Goal: Transaction & Acquisition: Book appointment/travel/reservation

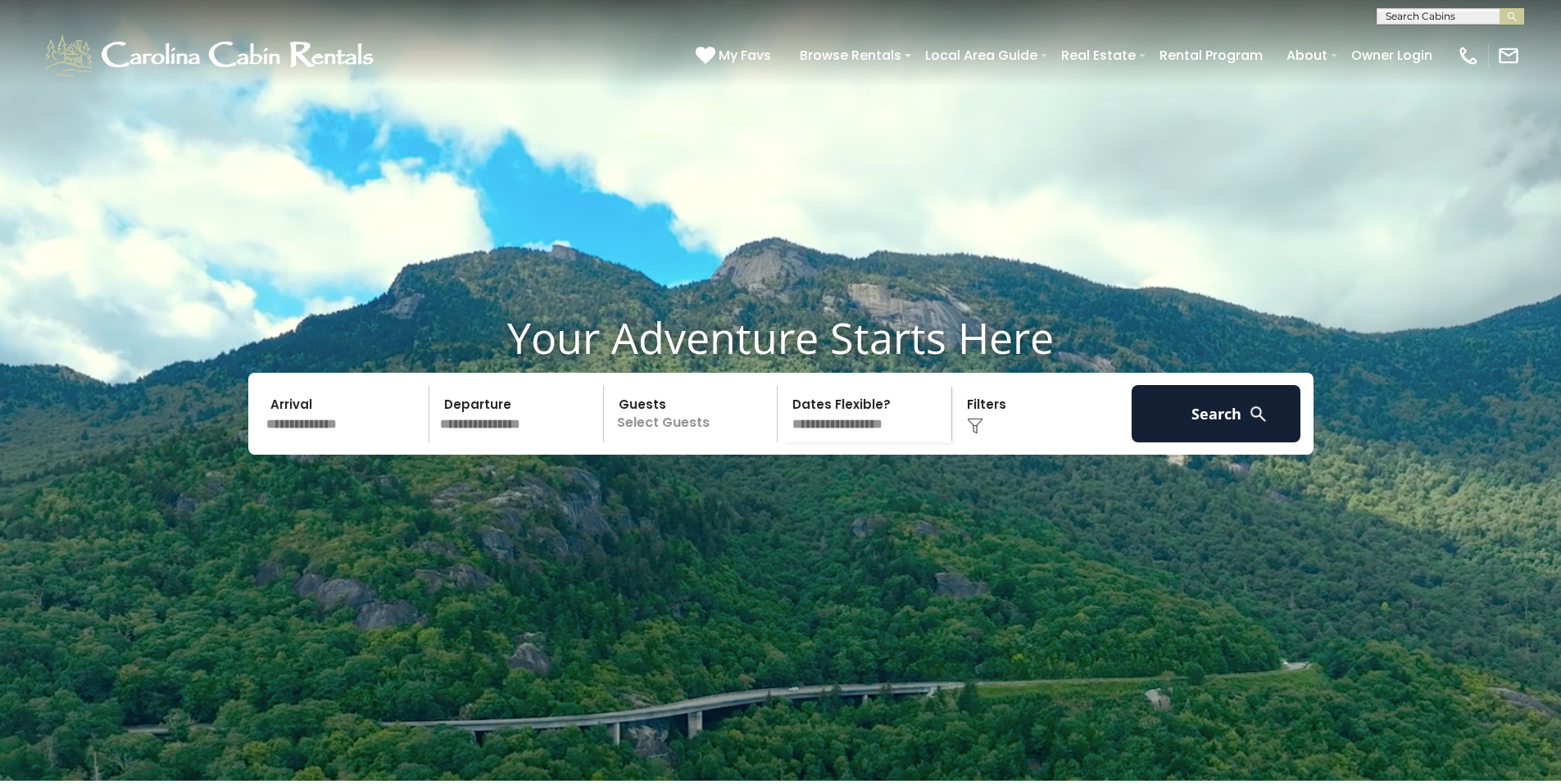
click at [339, 442] on input "text" at bounding box center [344, 414] width 169 height 57
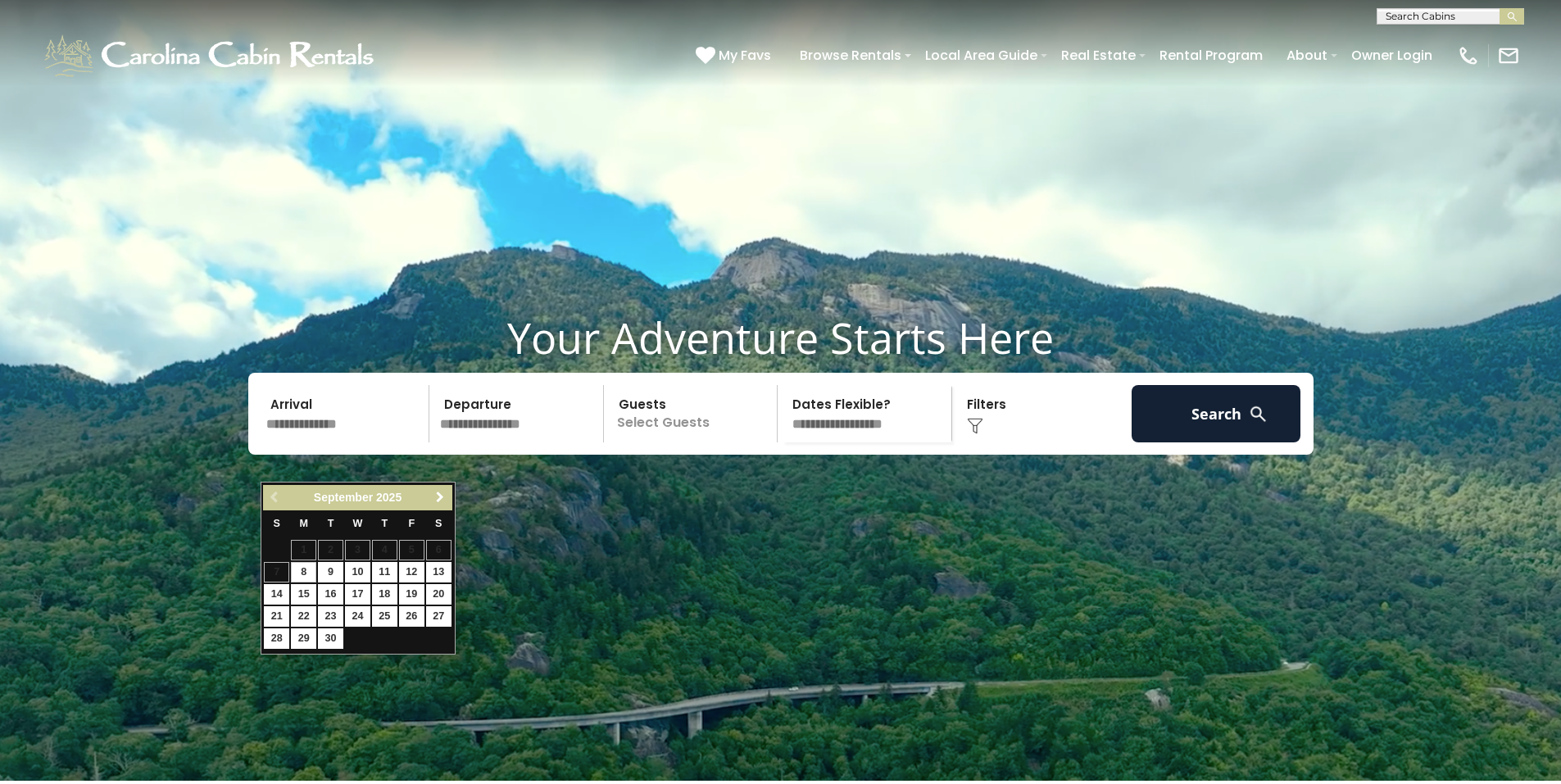
click at [436, 498] on span "Next" at bounding box center [440, 497] width 13 height 13
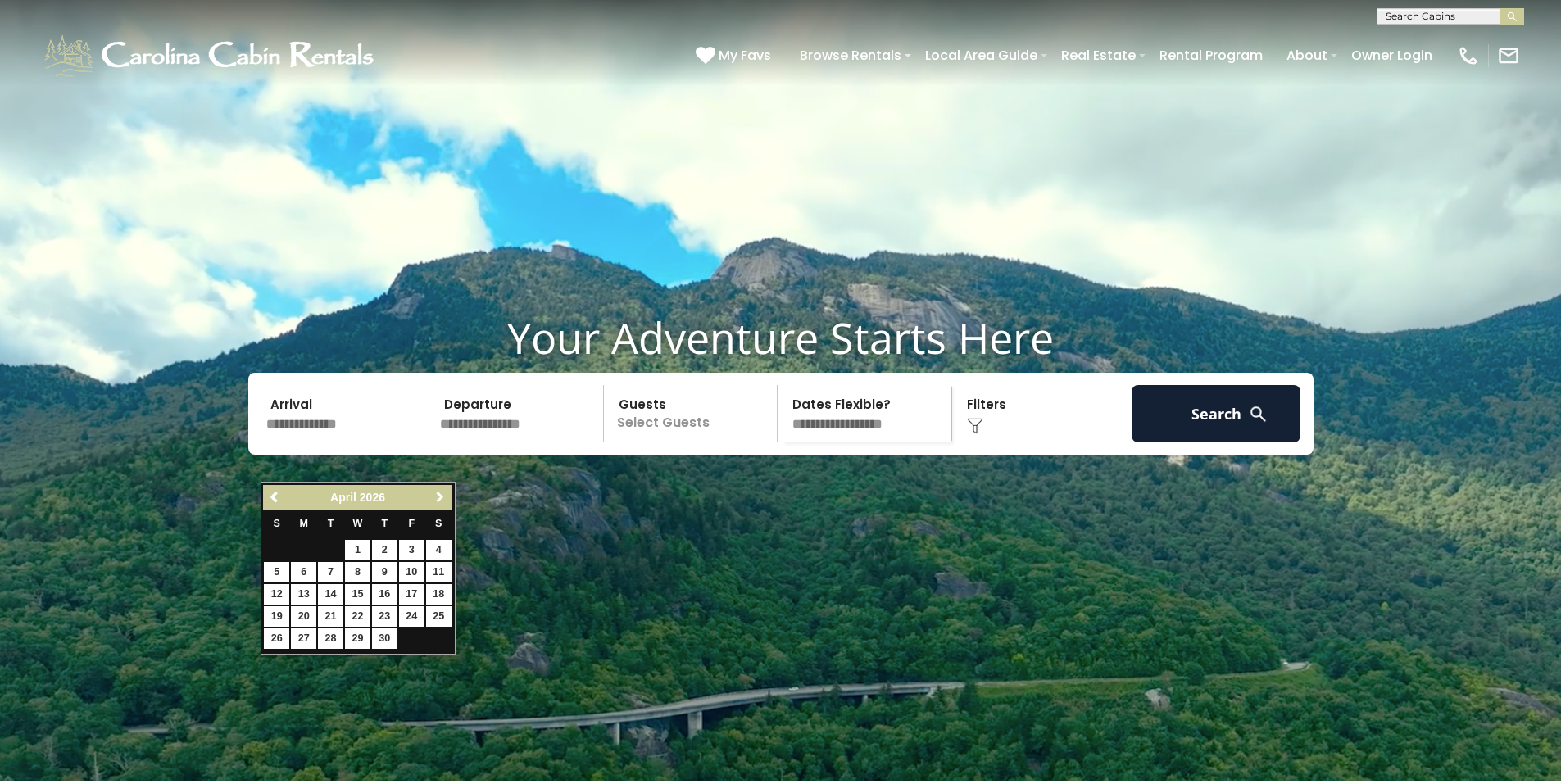
click at [436, 498] on span "Next" at bounding box center [440, 497] width 13 height 13
click at [408, 571] on link "7" at bounding box center [411, 572] width 25 height 20
type input "******"
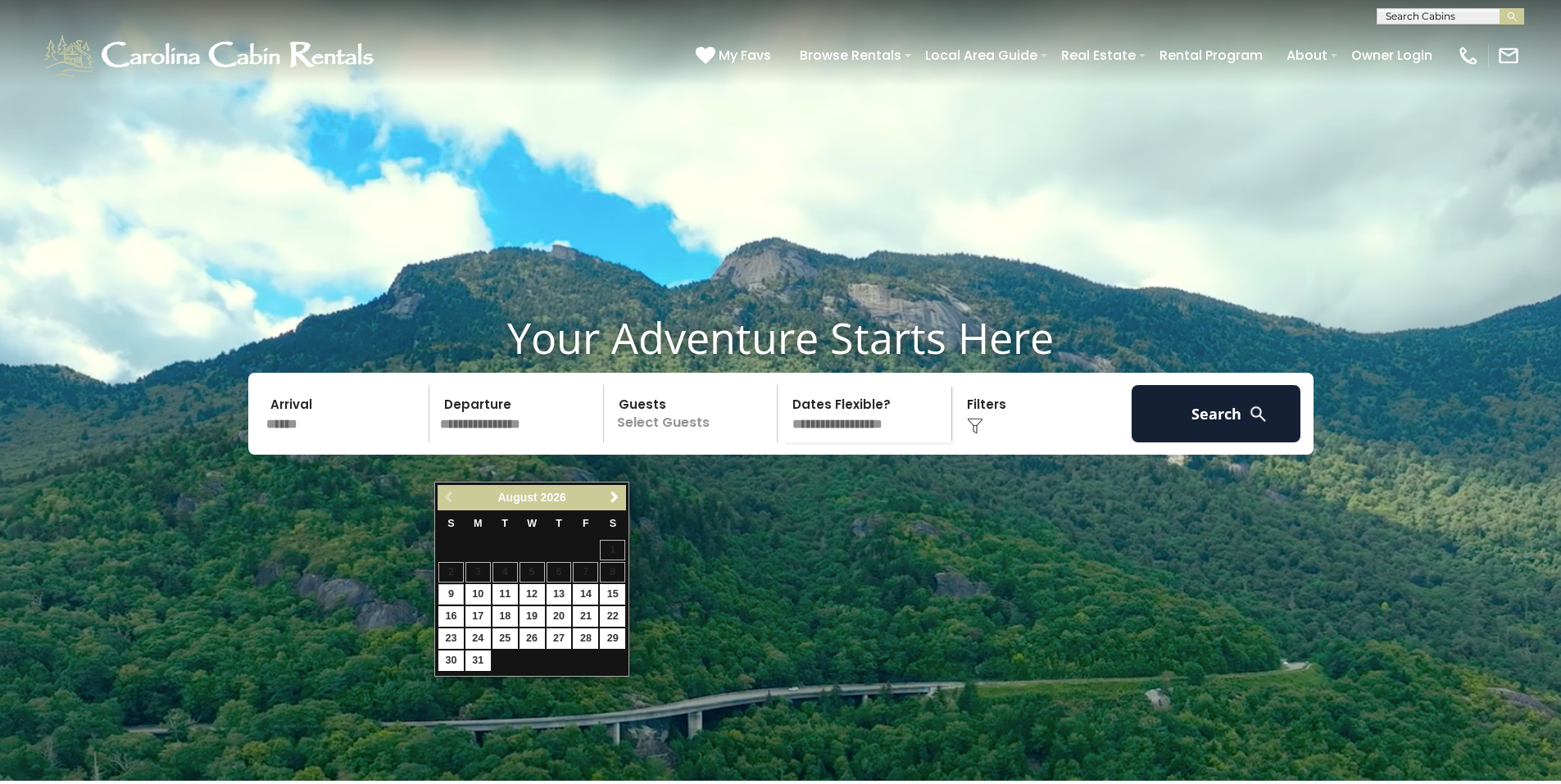
click at [315, 442] on input "******" at bounding box center [344, 414] width 169 height 57
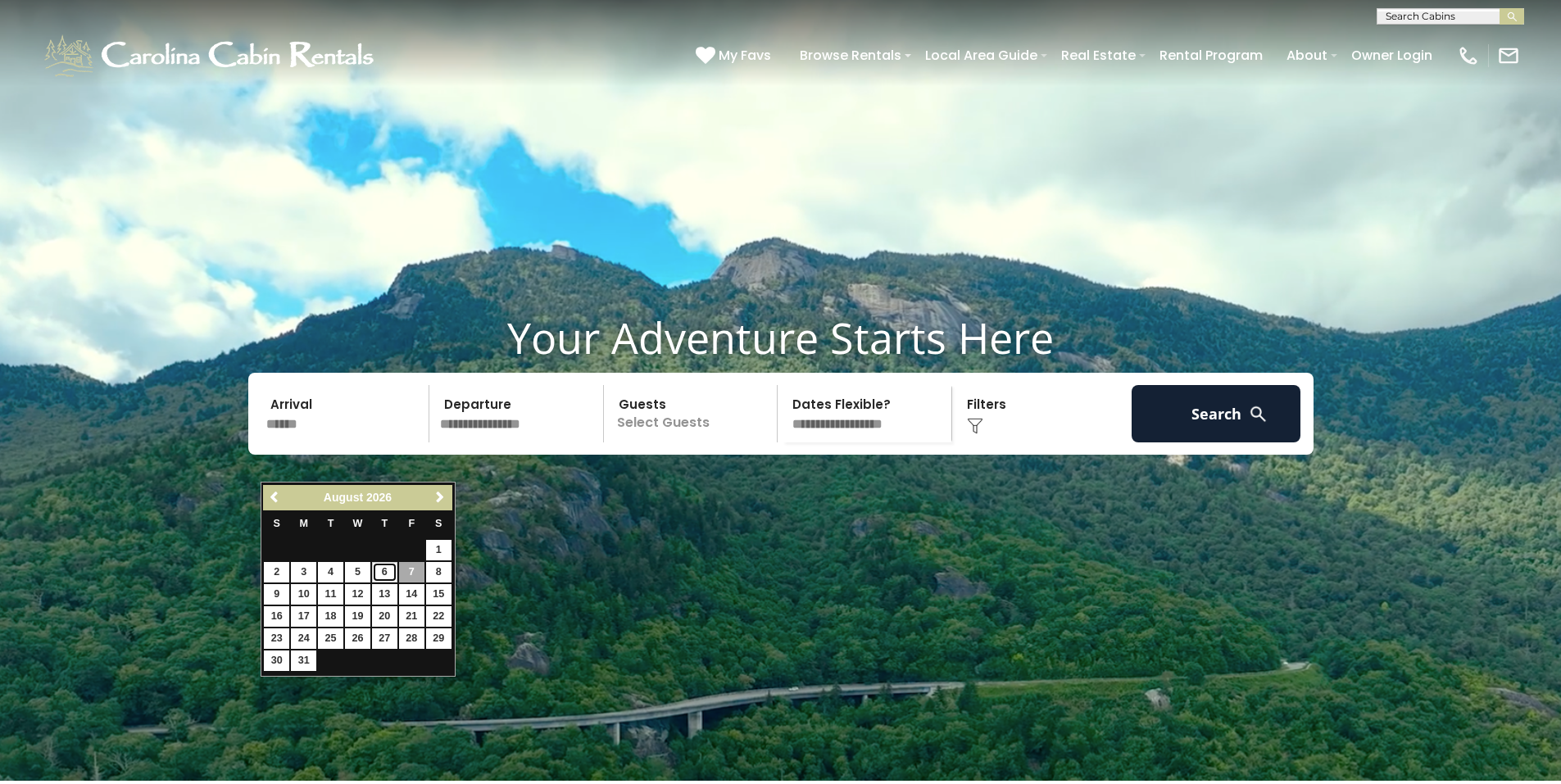
click at [388, 571] on link "6" at bounding box center [384, 572] width 25 height 20
type input "******"
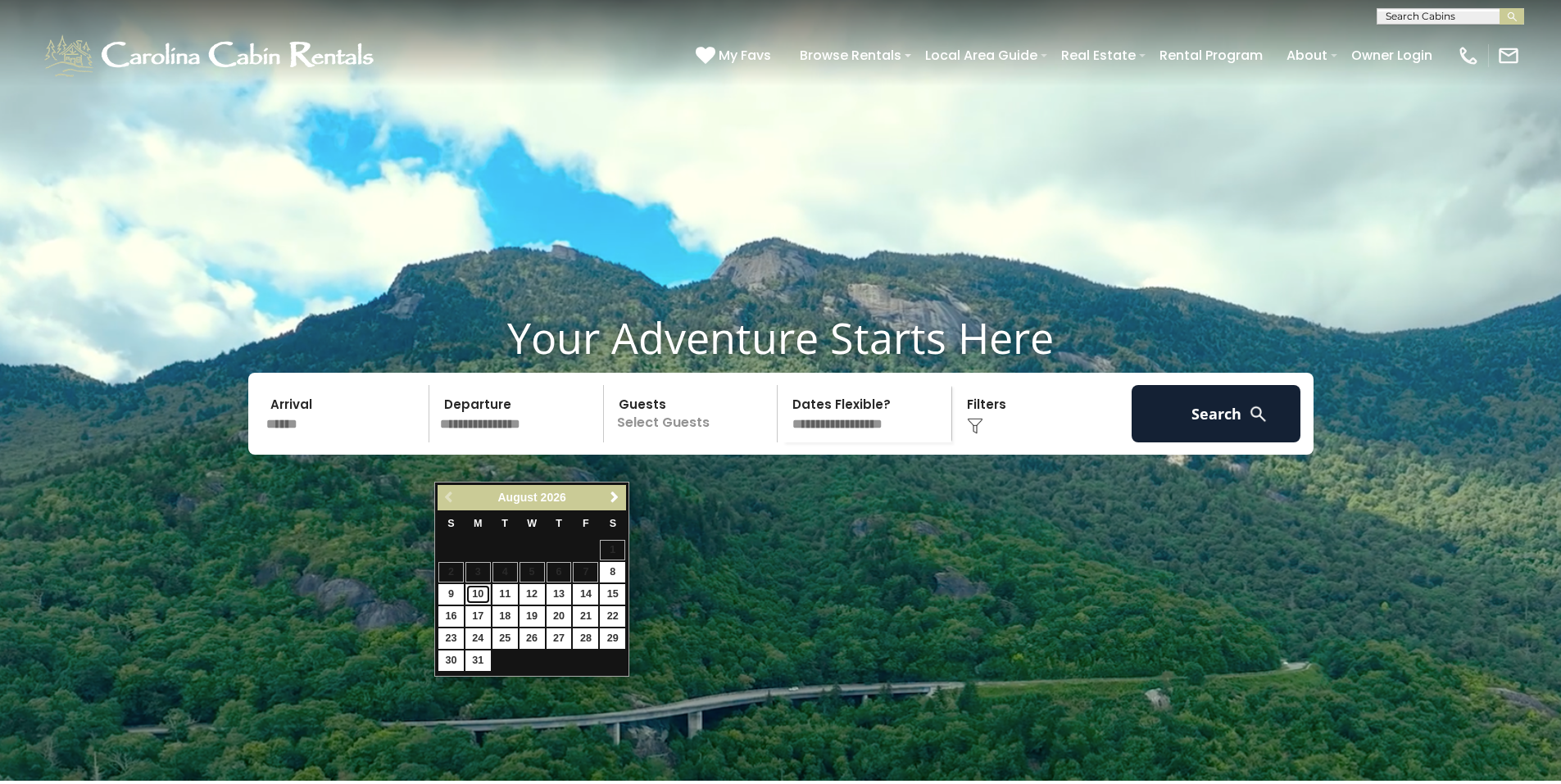
click at [482, 591] on link "10" at bounding box center [478, 594] width 25 height 20
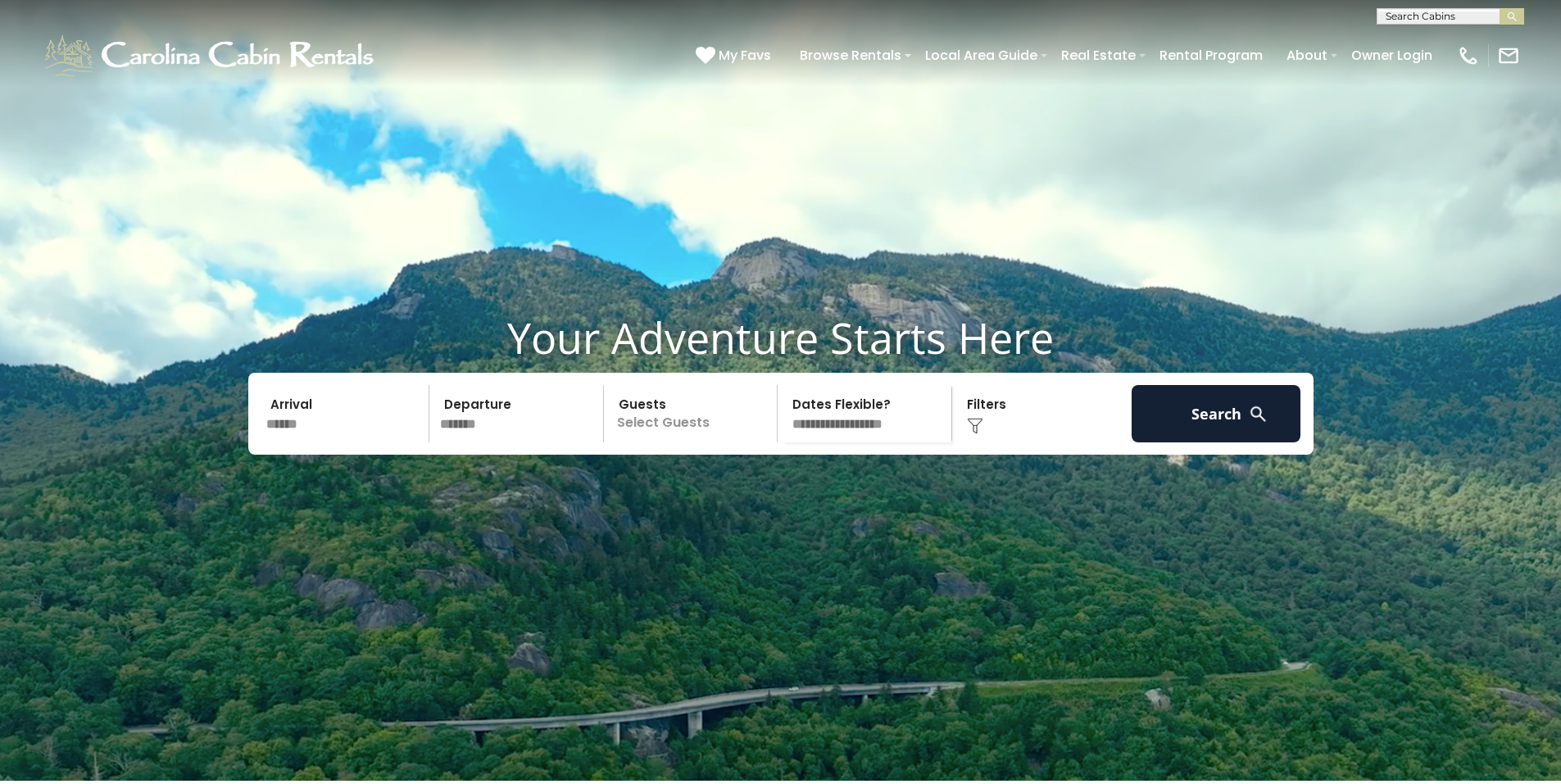
click at [484, 442] on input "*******" at bounding box center [518, 414] width 169 height 57
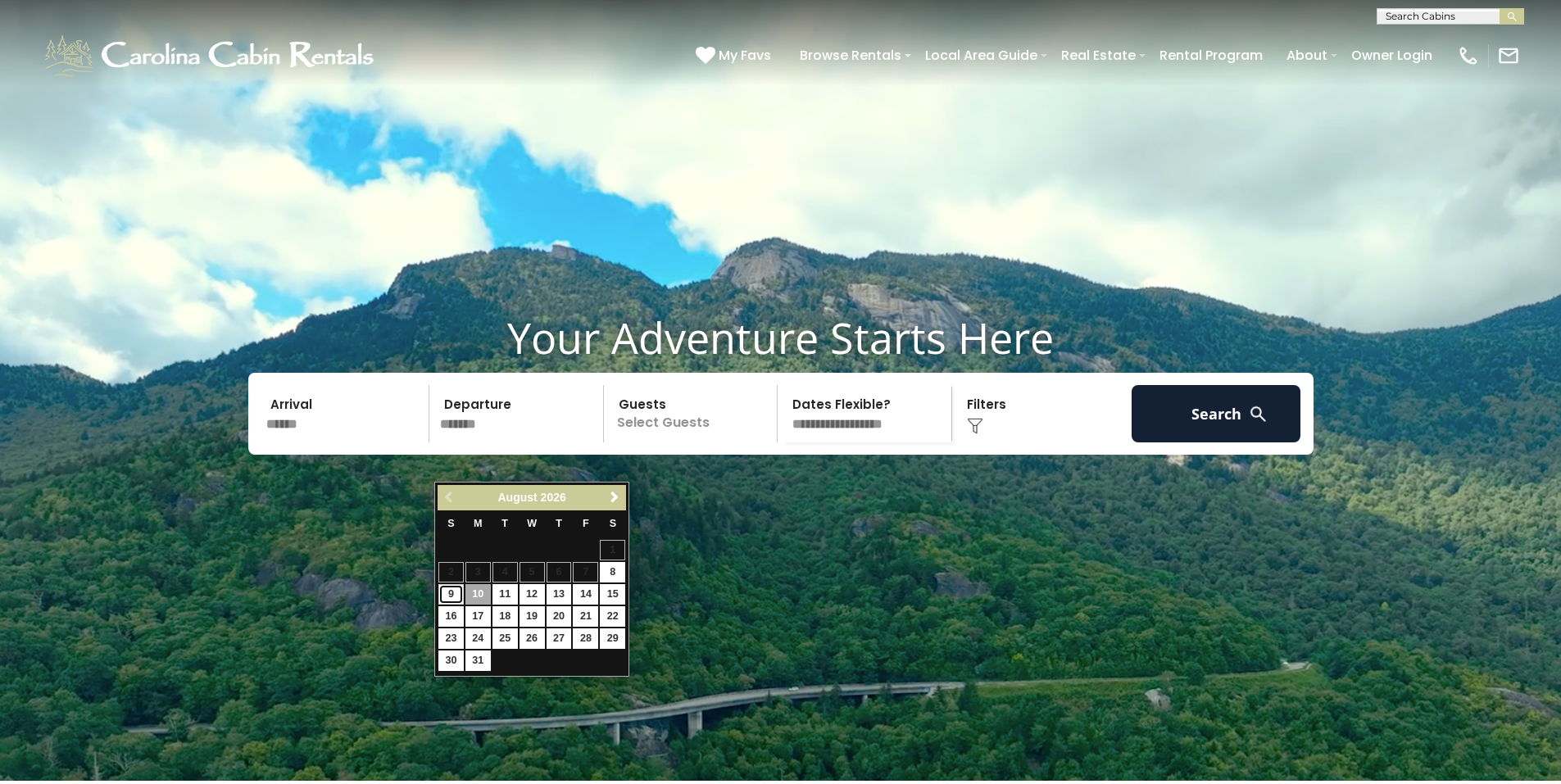
click at [452, 587] on link "9" at bounding box center [450, 594] width 25 height 20
type input "******"
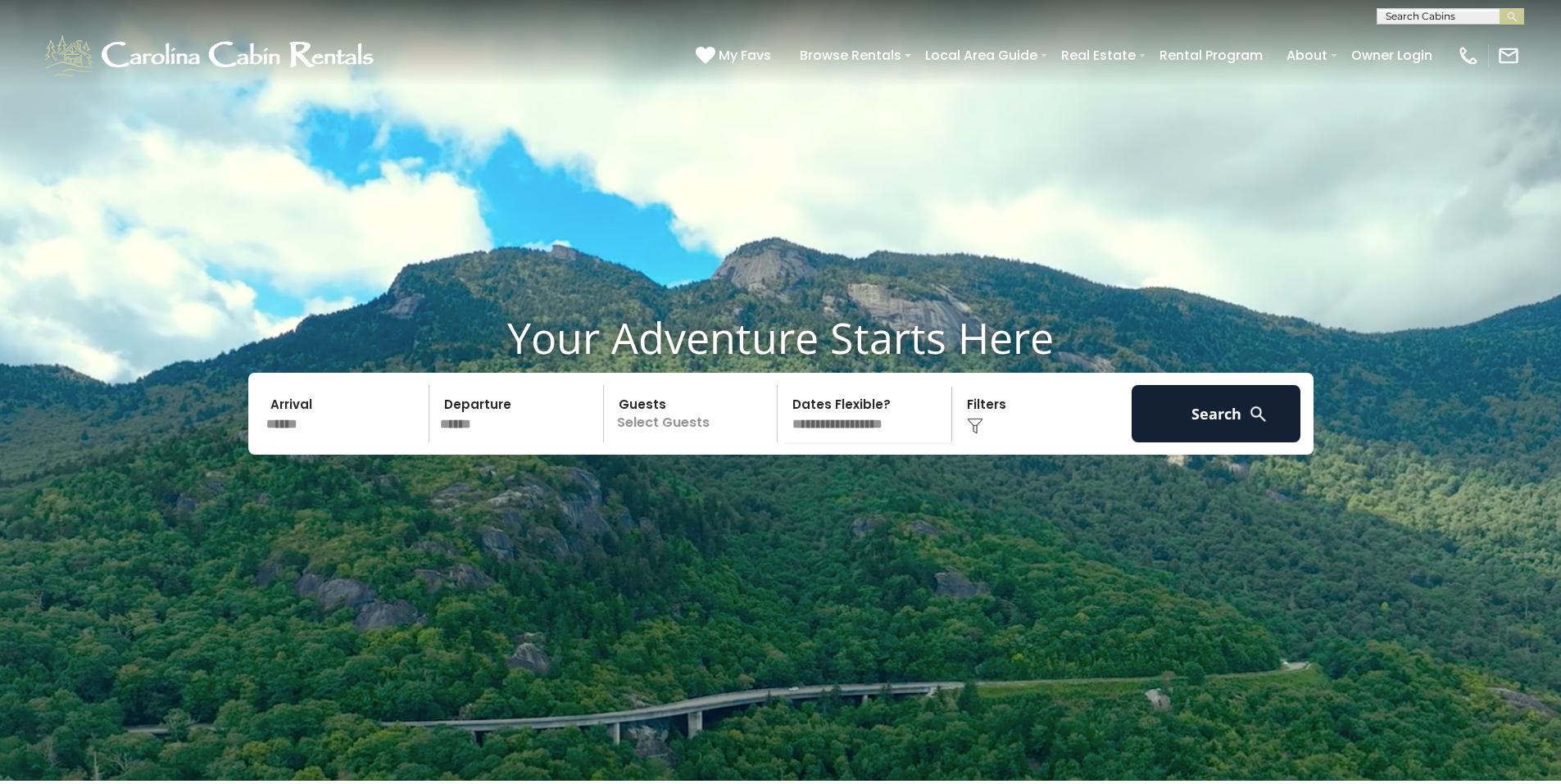
click at [702, 442] on p "Select Guests" at bounding box center [693, 414] width 169 height 57
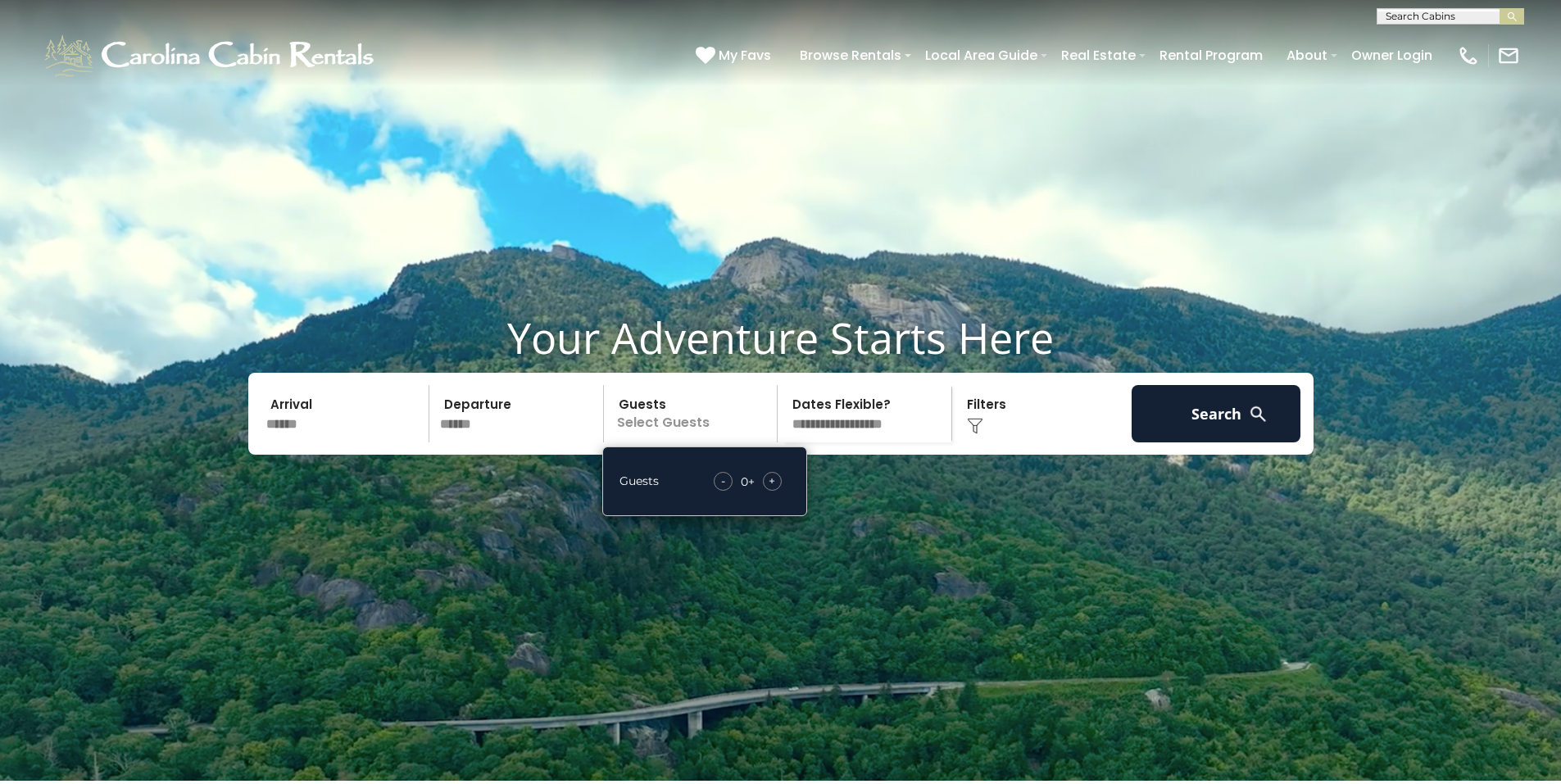
click at [972, 434] on img at bounding box center [975, 426] width 17 height 17
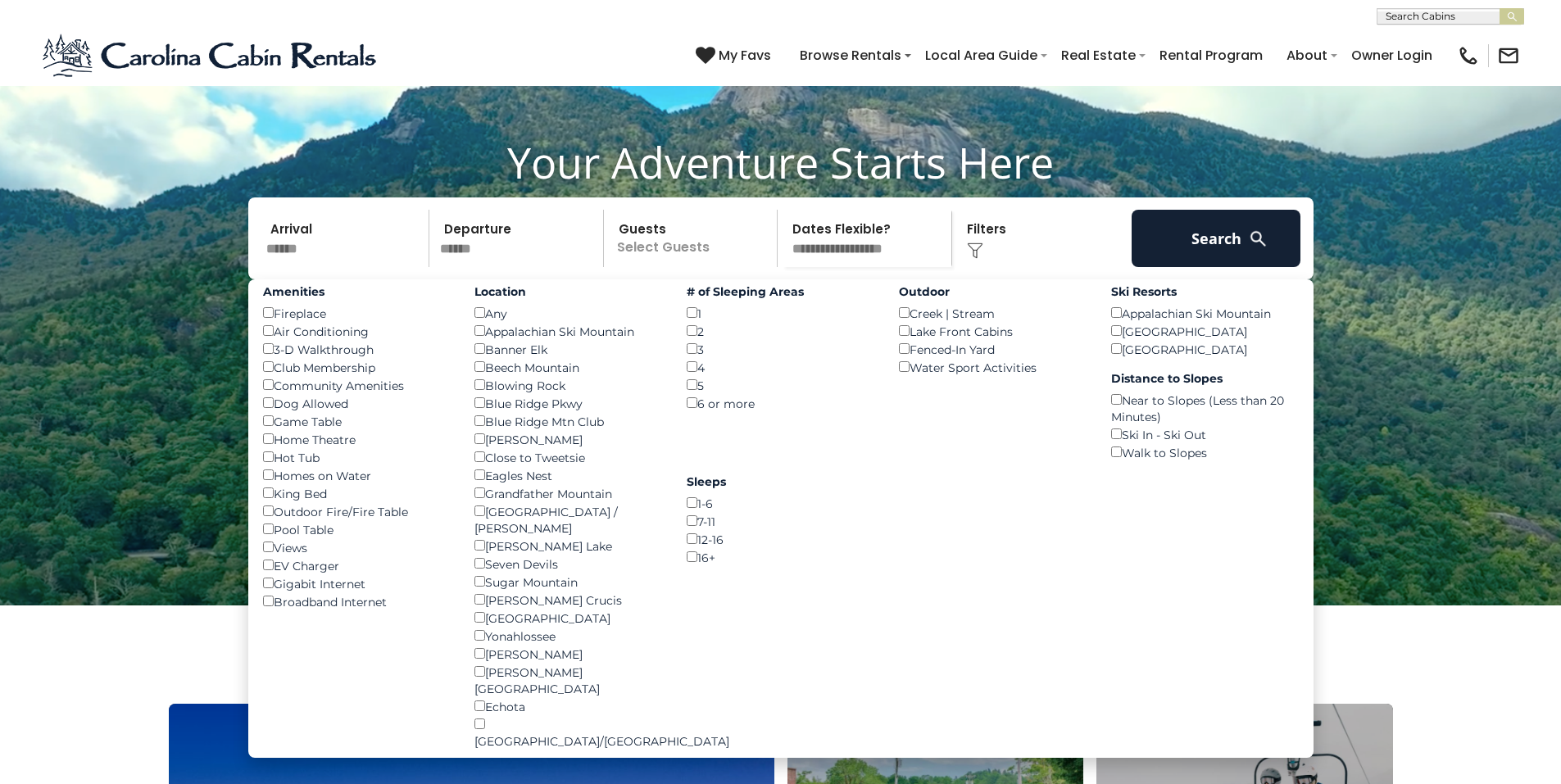
scroll to position [245, 0]
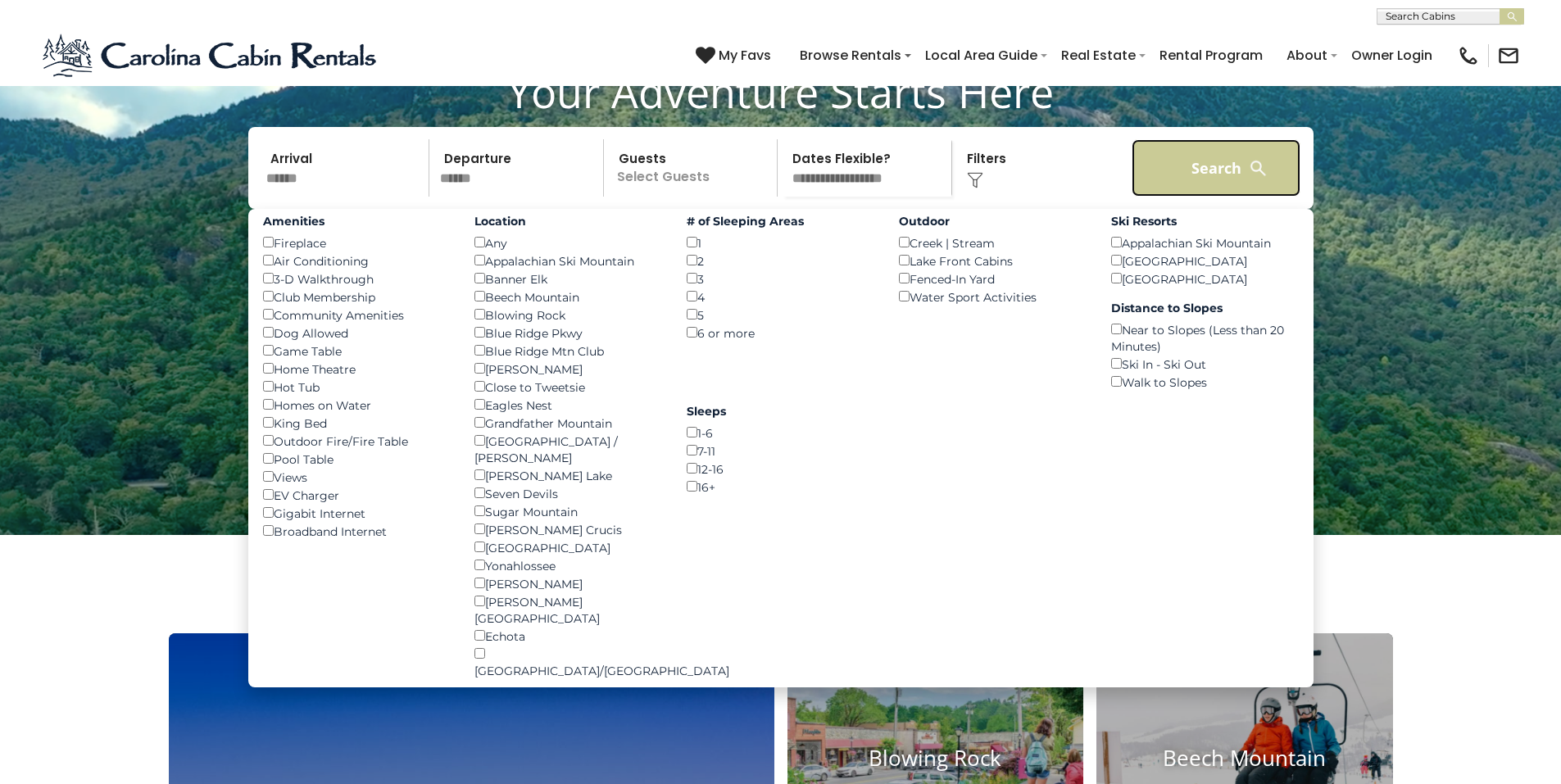
click at [1223, 196] on button "Search" at bounding box center [1216, 168] width 169 height 57
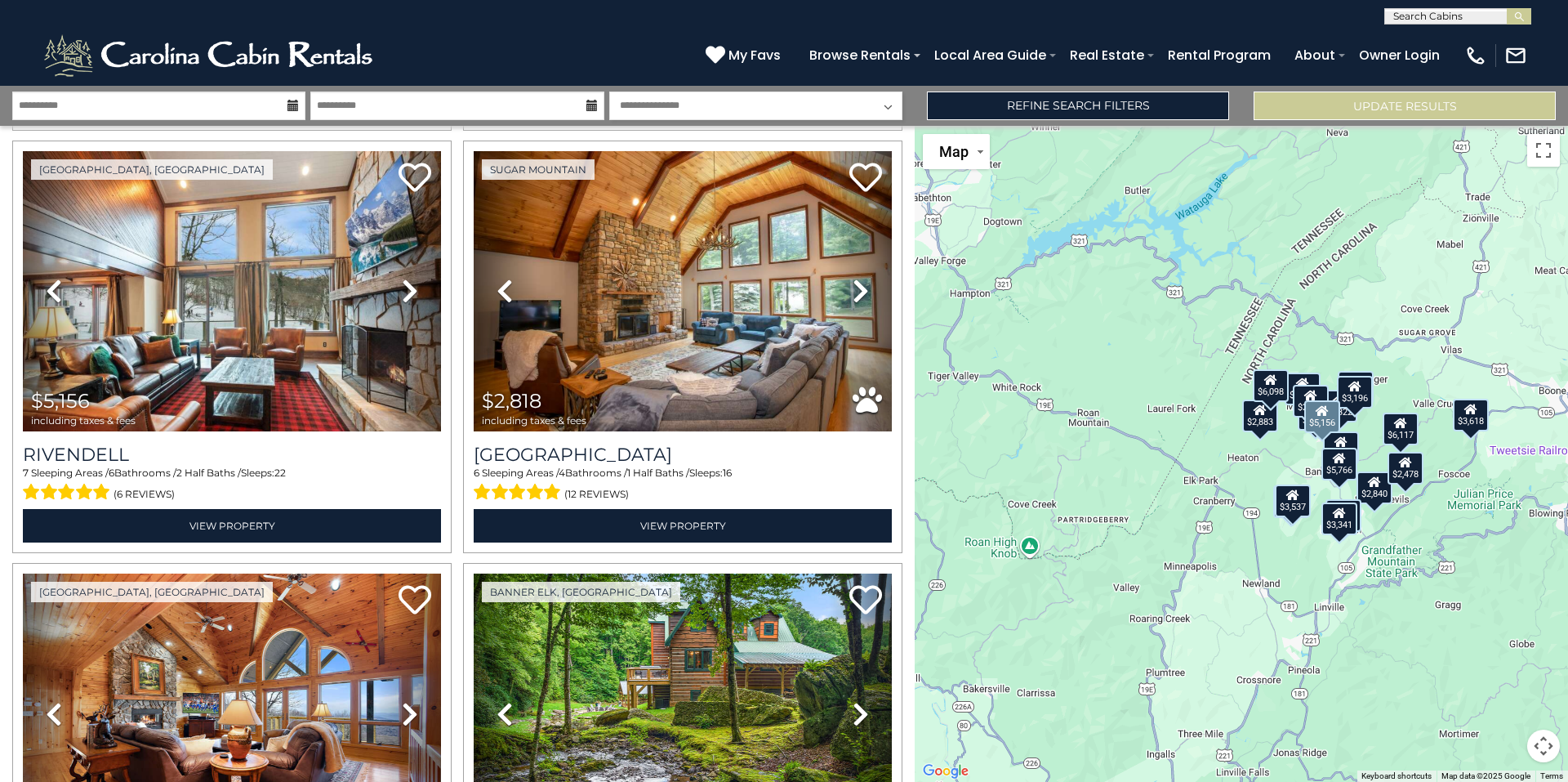
scroll to position [1715, 0]
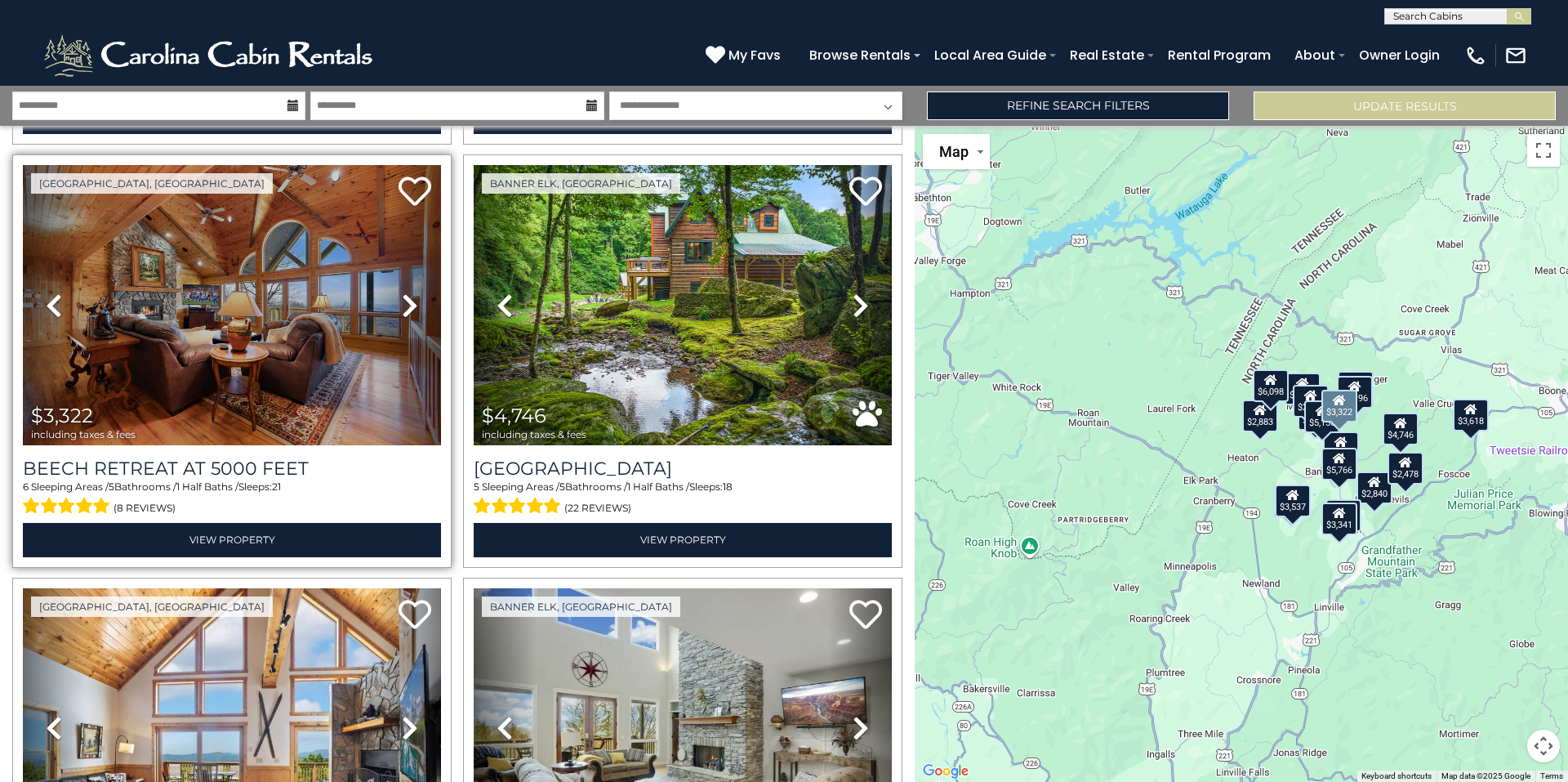
click at [404, 293] on icon at bounding box center [410, 306] width 17 height 26
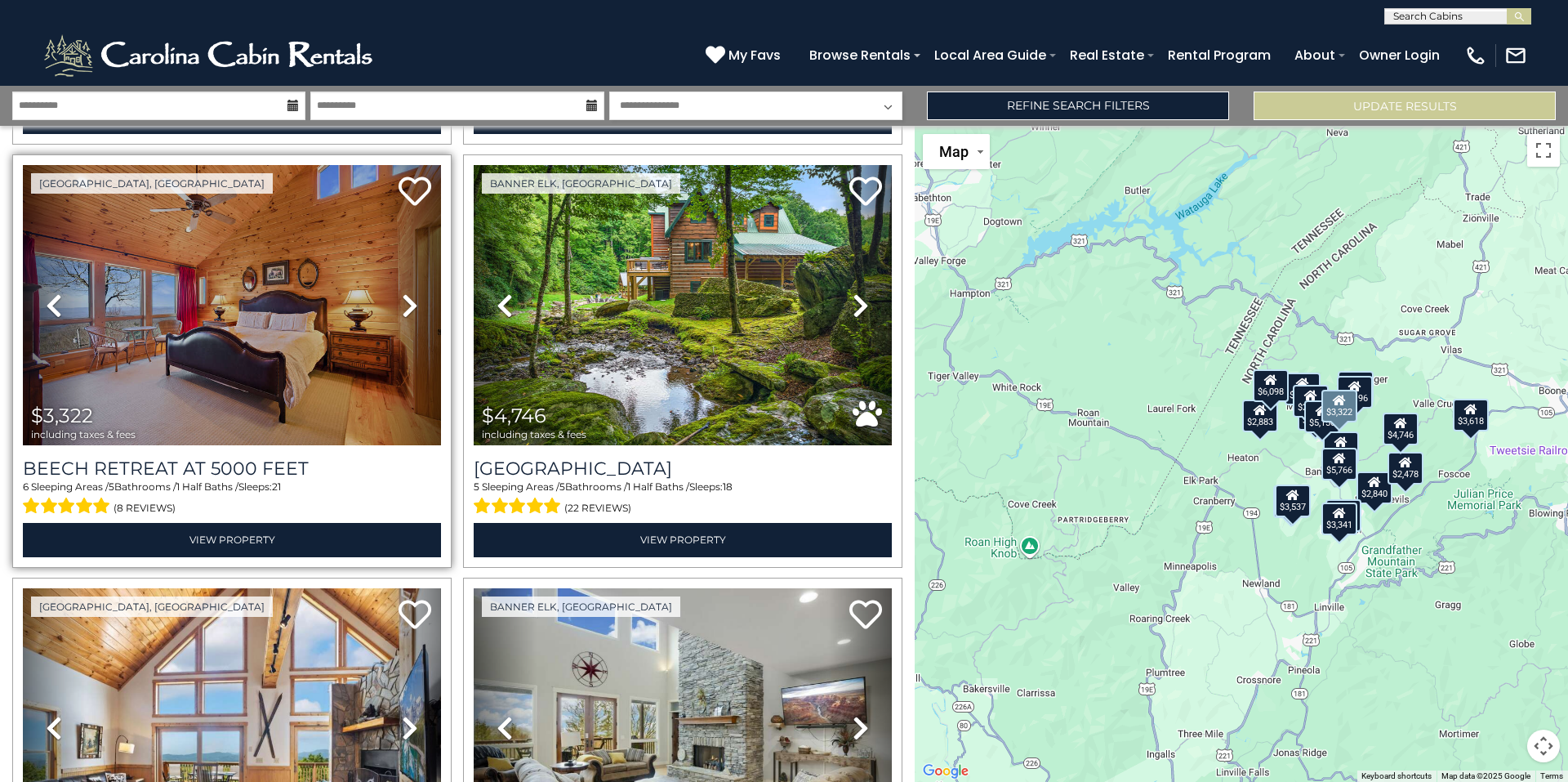
click at [404, 293] on icon at bounding box center [410, 306] width 17 height 26
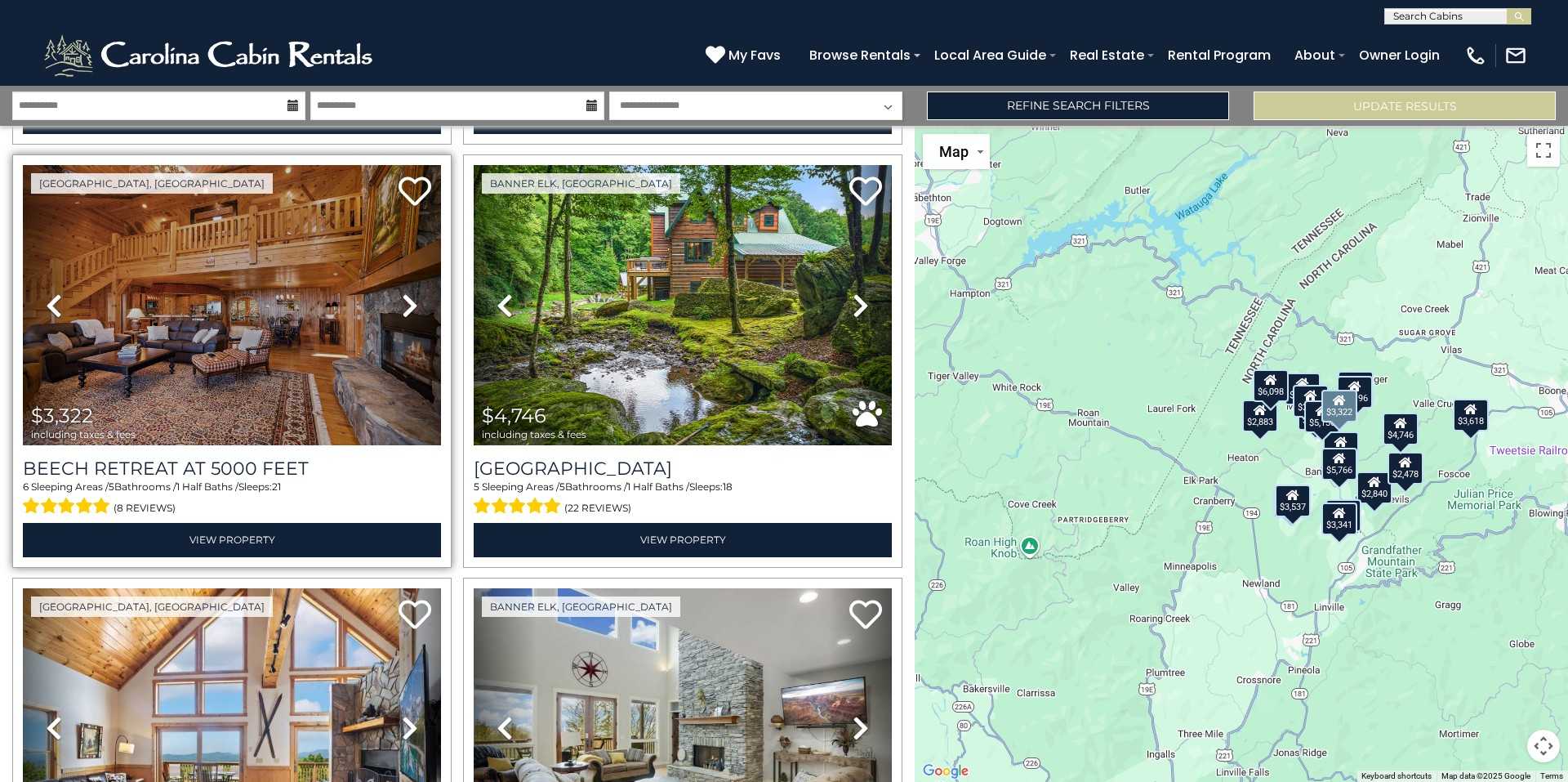
click at [404, 293] on icon at bounding box center [410, 306] width 17 height 26
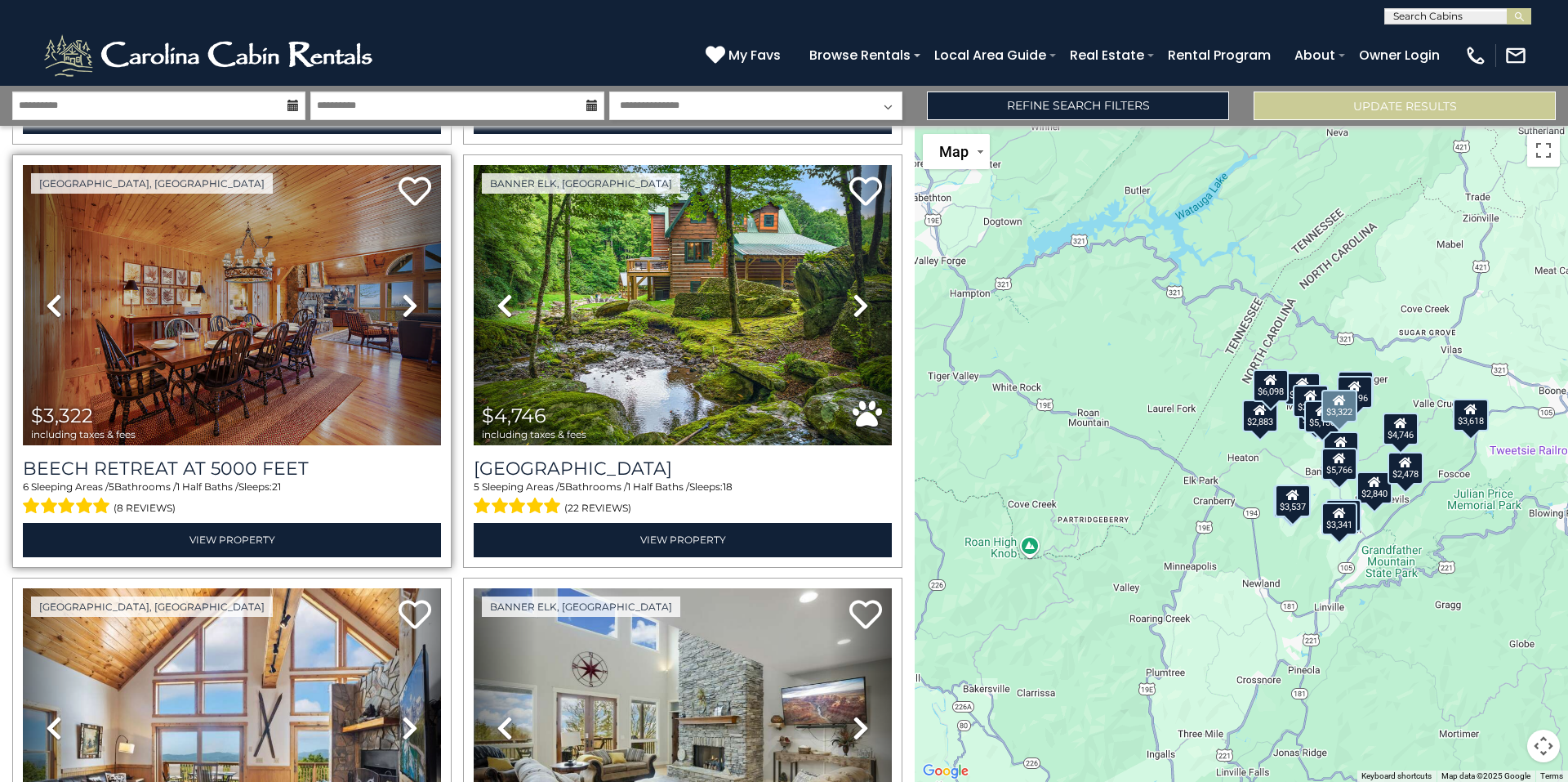
click at [404, 293] on icon at bounding box center [410, 306] width 17 height 26
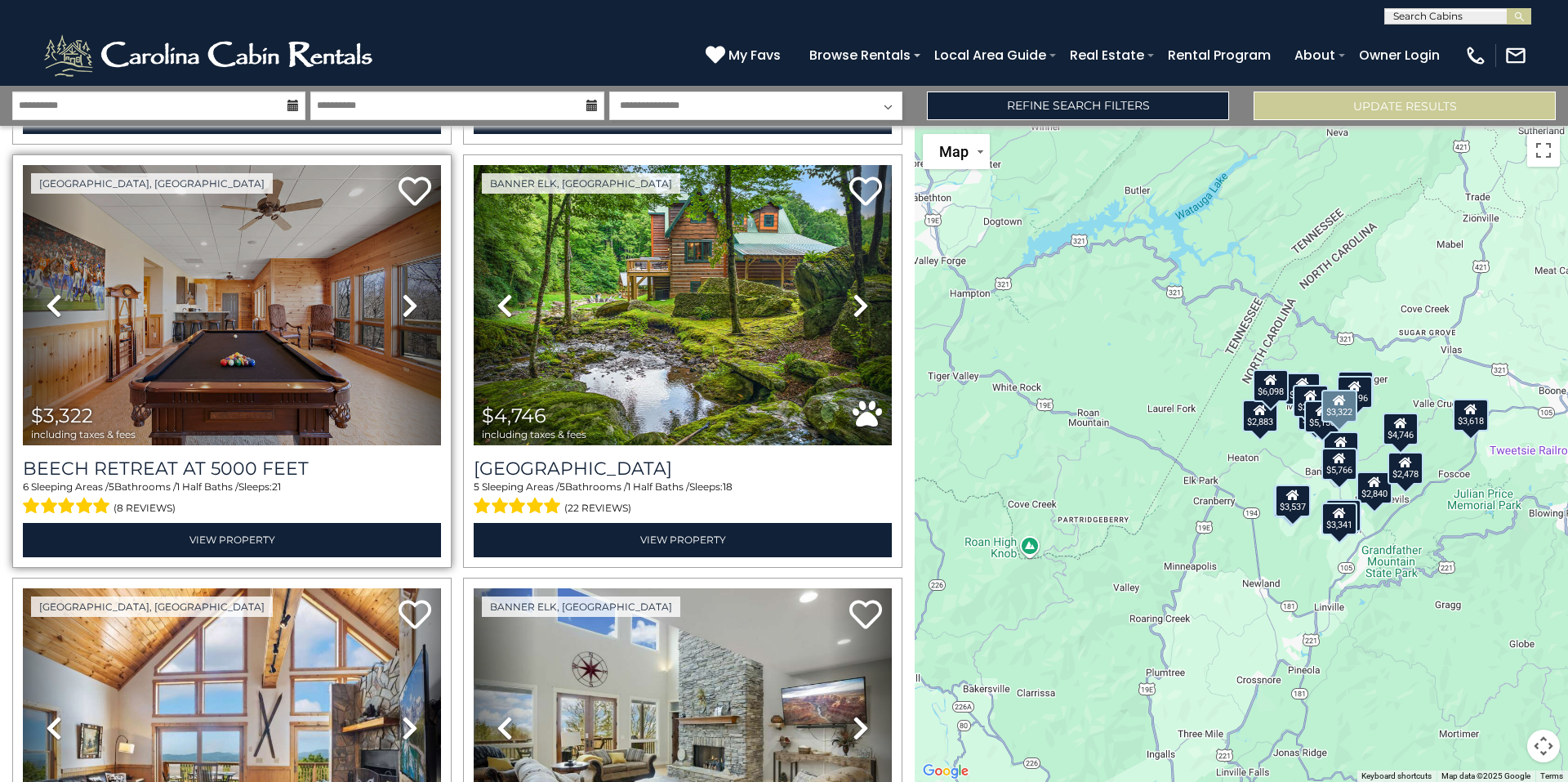
click at [404, 293] on icon at bounding box center [410, 306] width 17 height 26
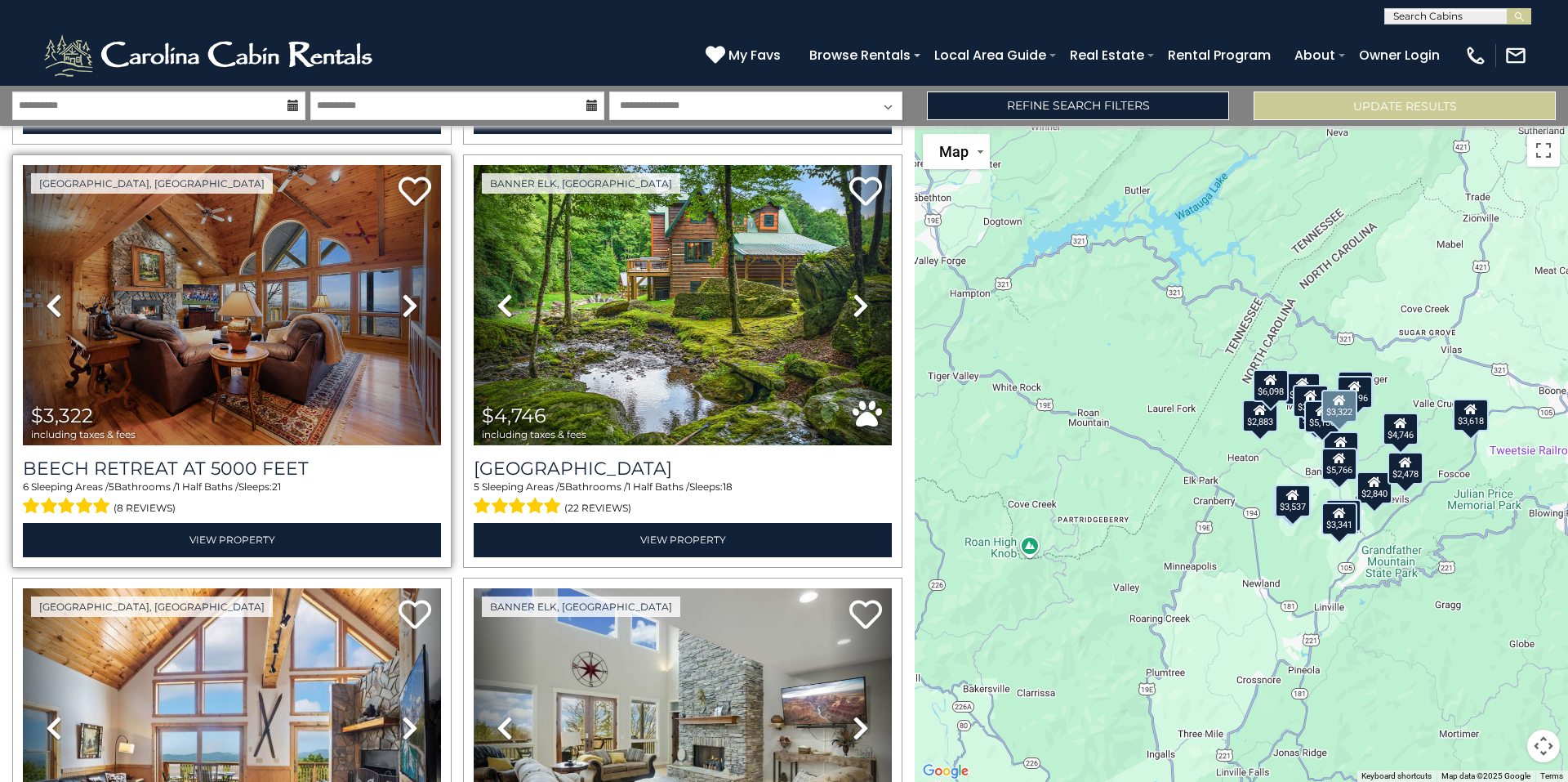
click at [404, 293] on icon at bounding box center [410, 306] width 17 height 26
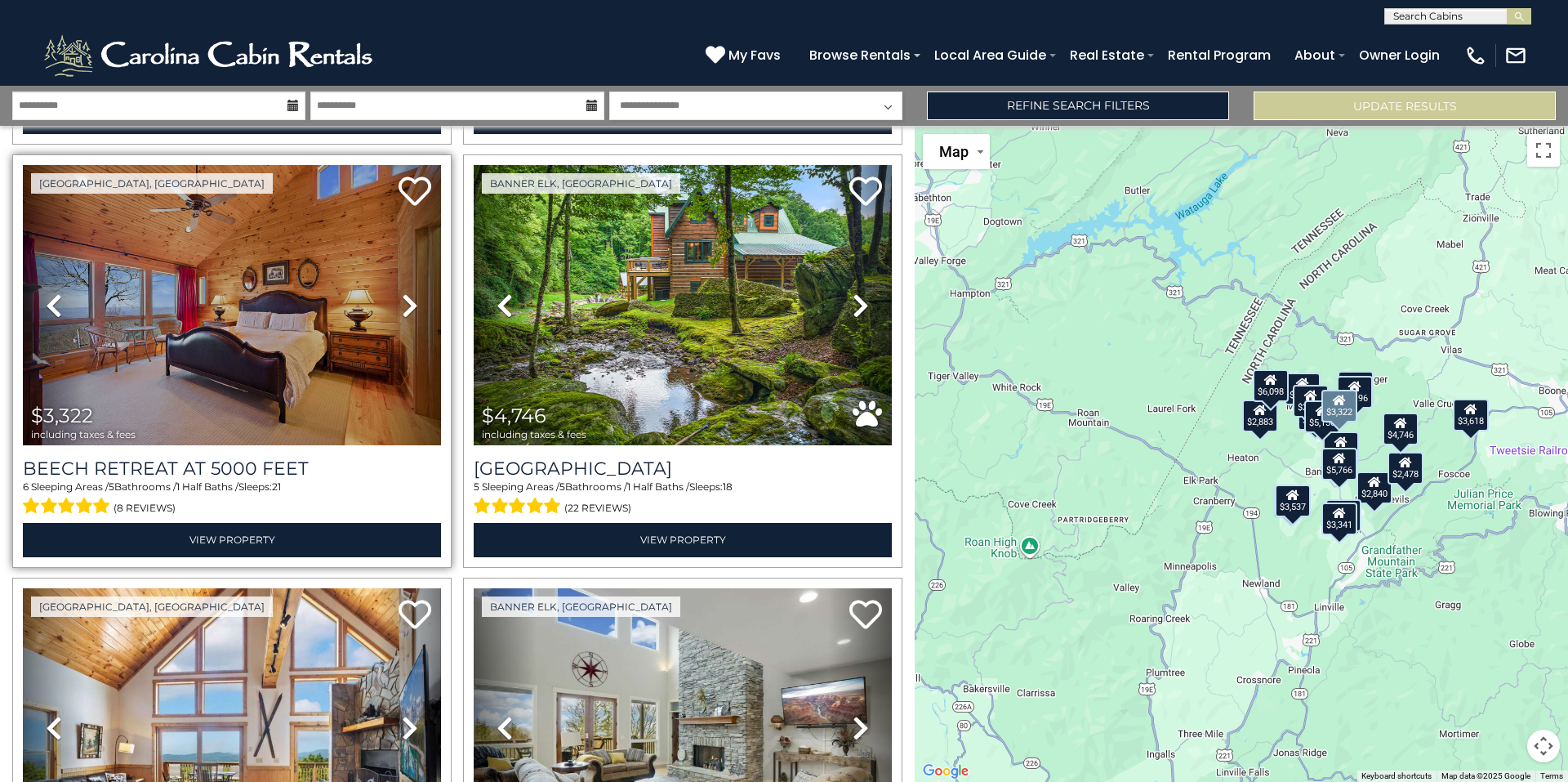
click at [404, 293] on icon at bounding box center [410, 306] width 17 height 26
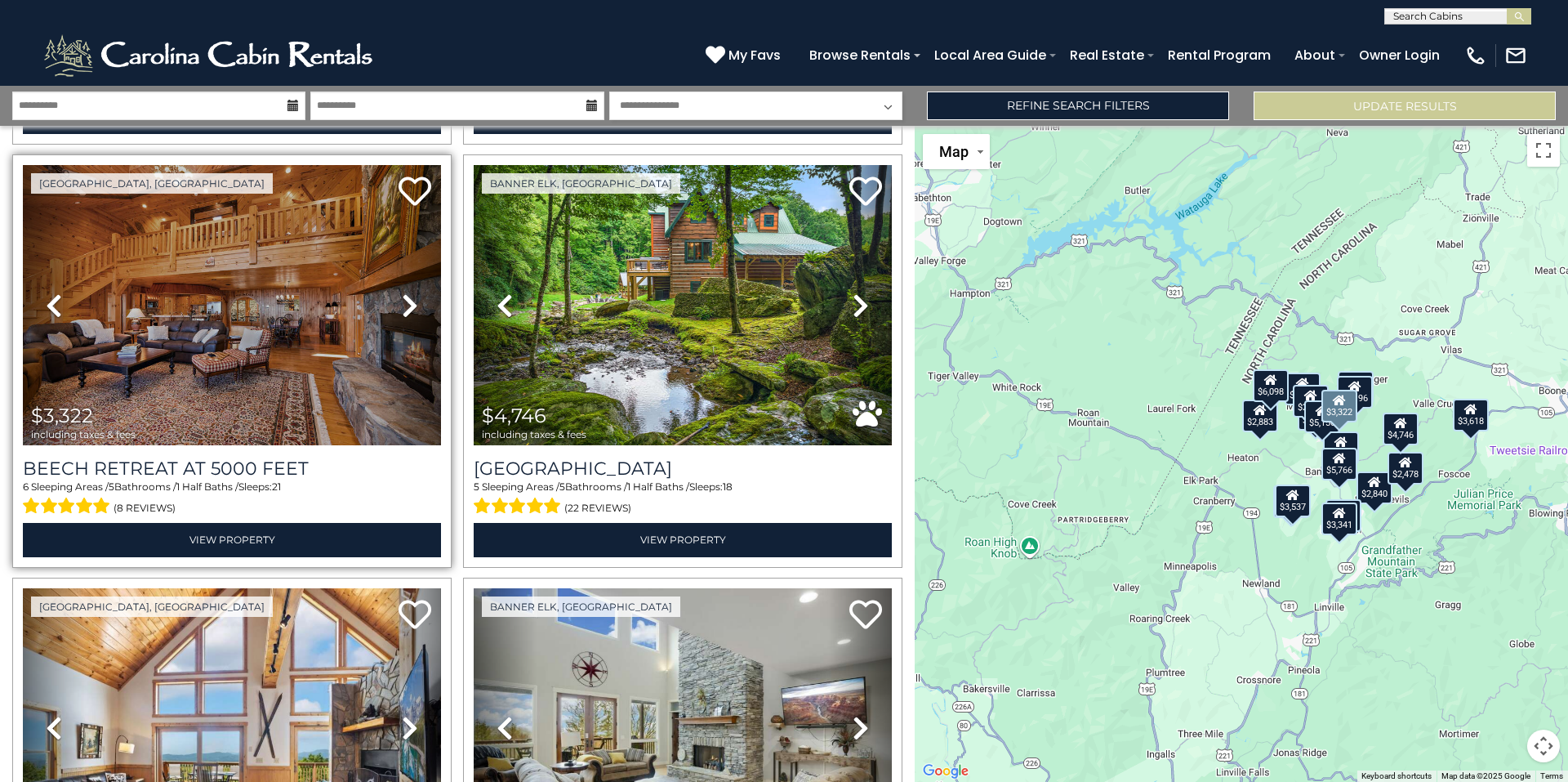
click at [404, 293] on icon at bounding box center [410, 306] width 17 height 26
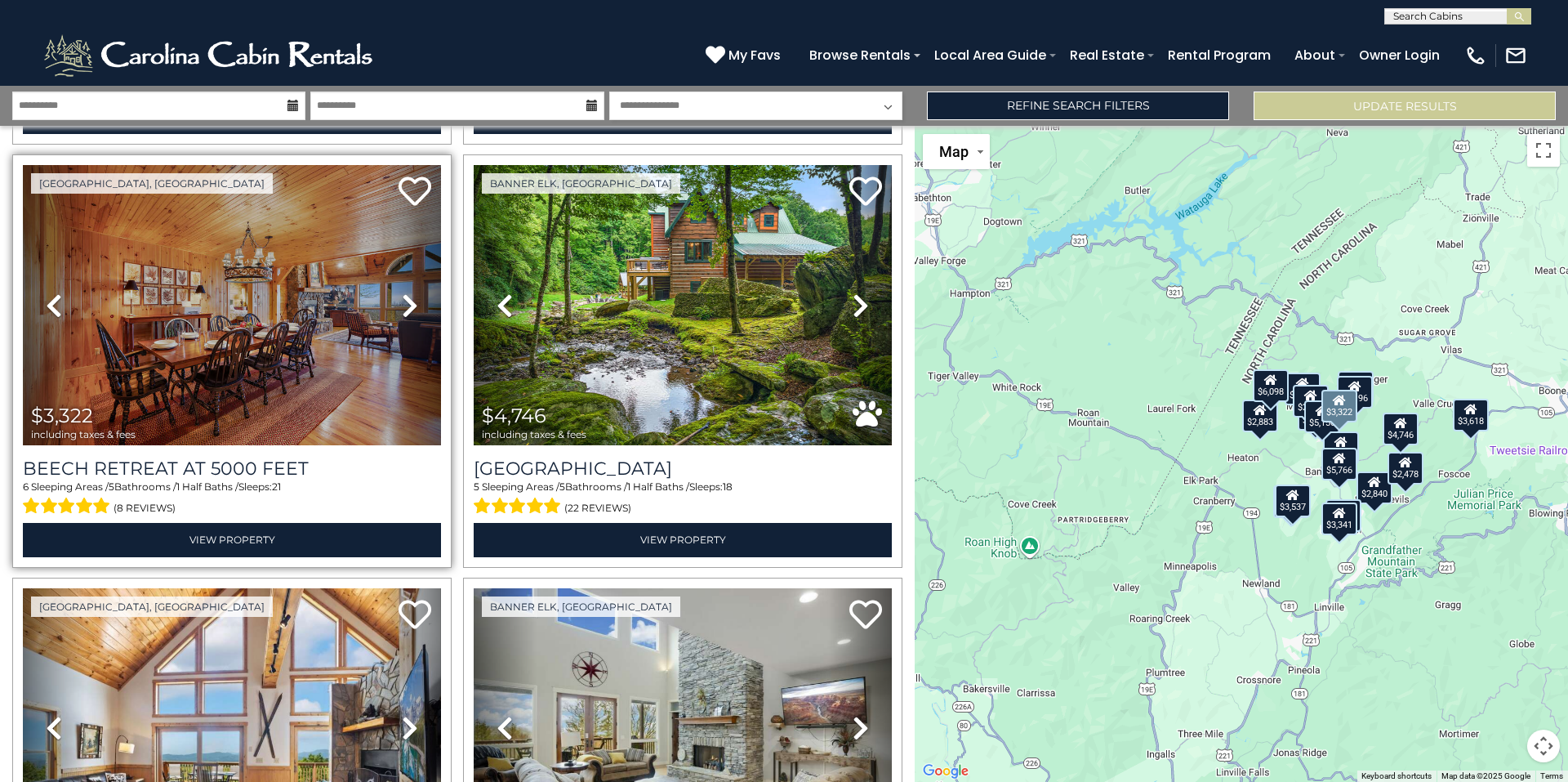
click at [404, 293] on icon at bounding box center [410, 306] width 17 height 26
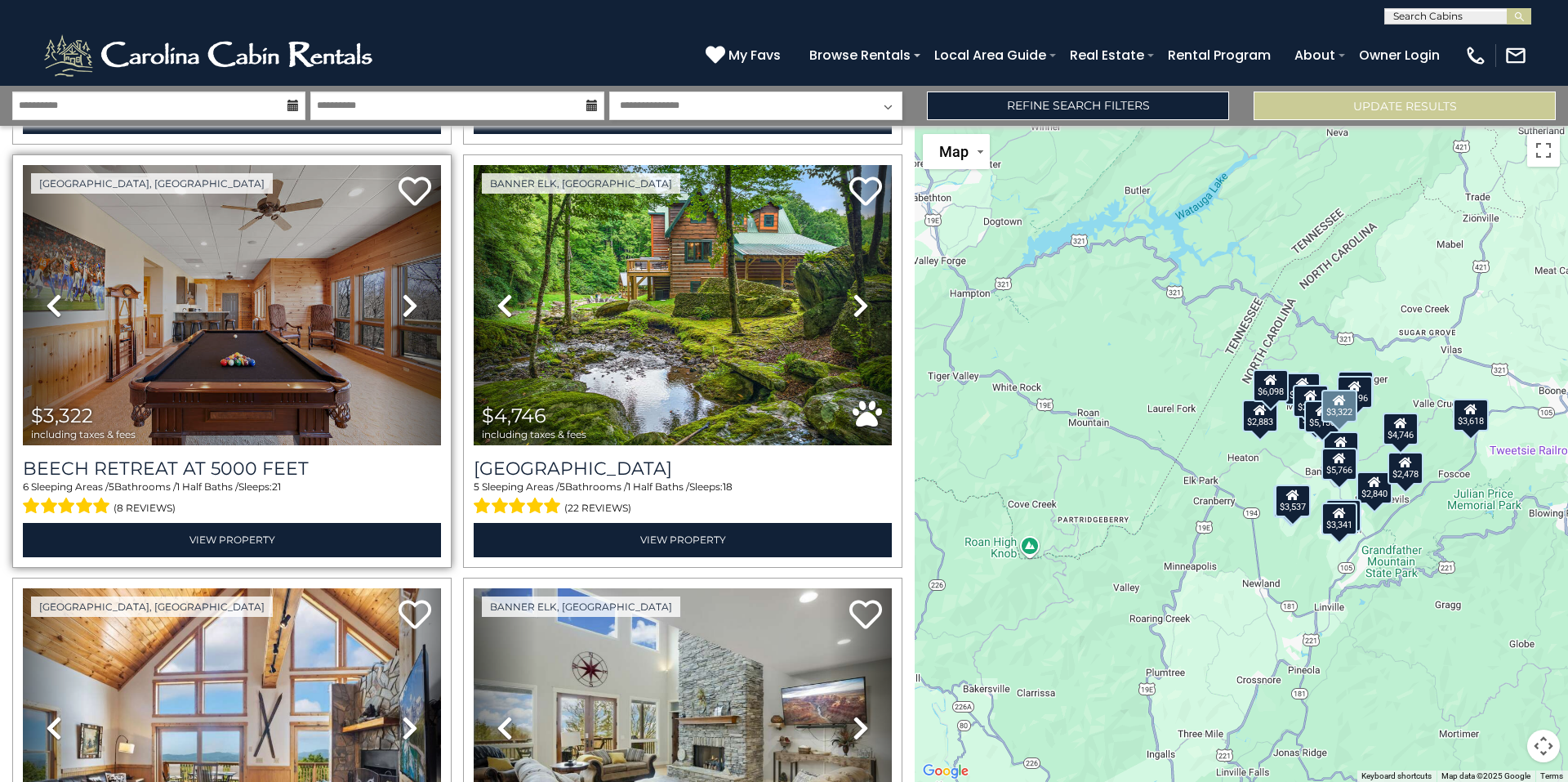
click at [404, 293] on icon at bounding box center [410, 306] width 17 height 26
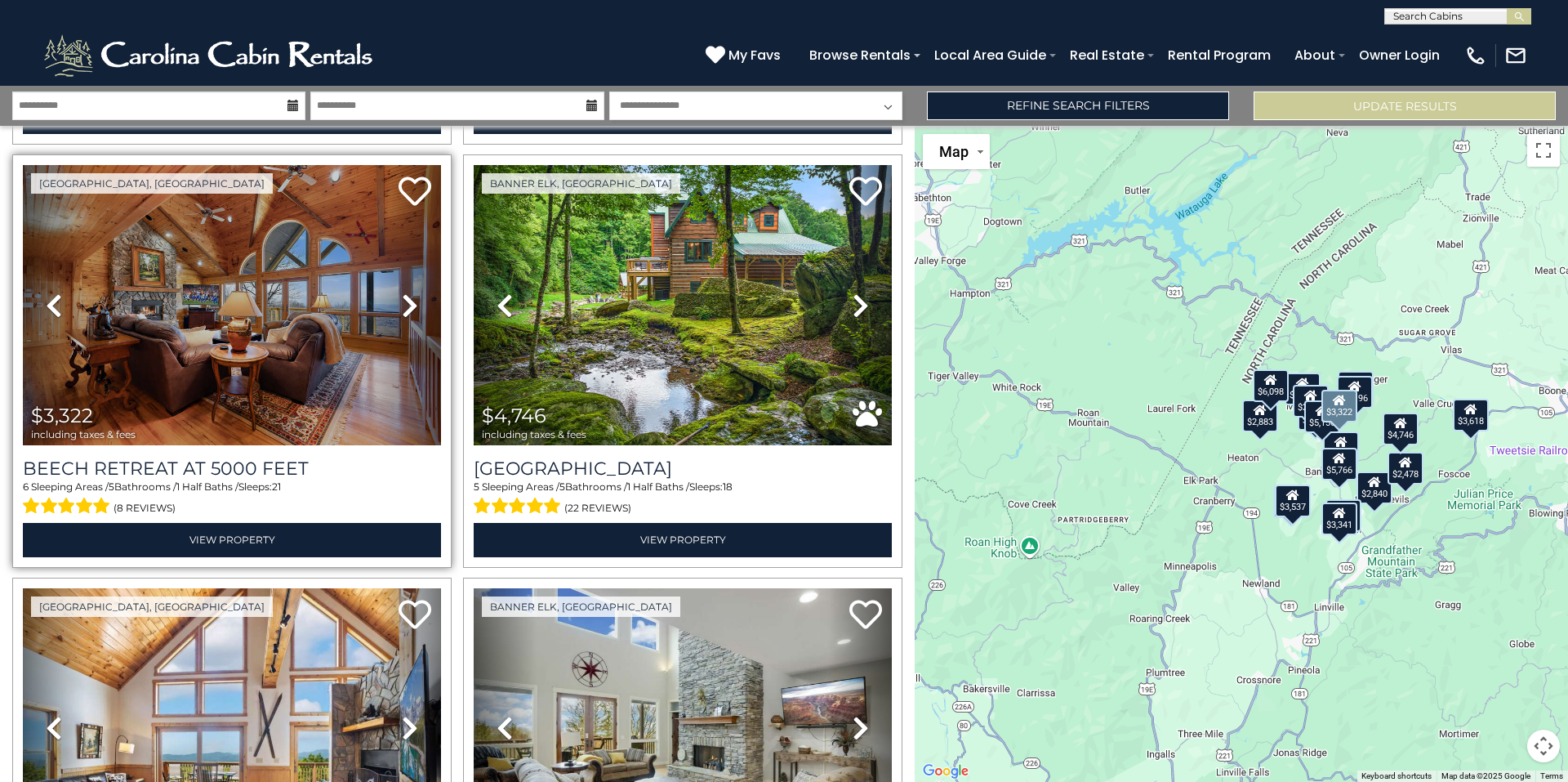
click at [404, 293] on icon at bounding box center [410, 306] width 17 height 26
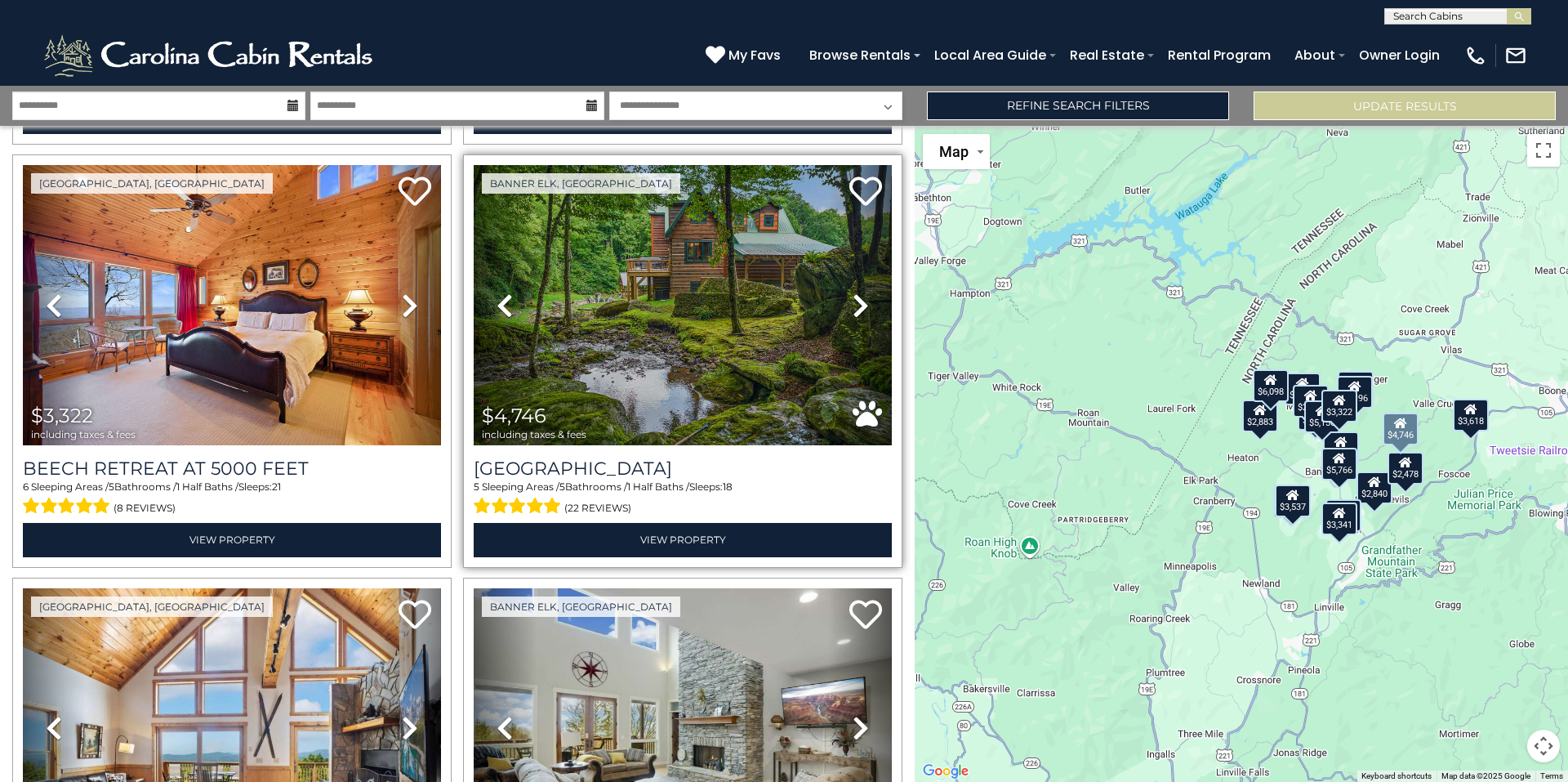
click at [855, 293] on icon at bounding box center [861, 306] width 17 height 26
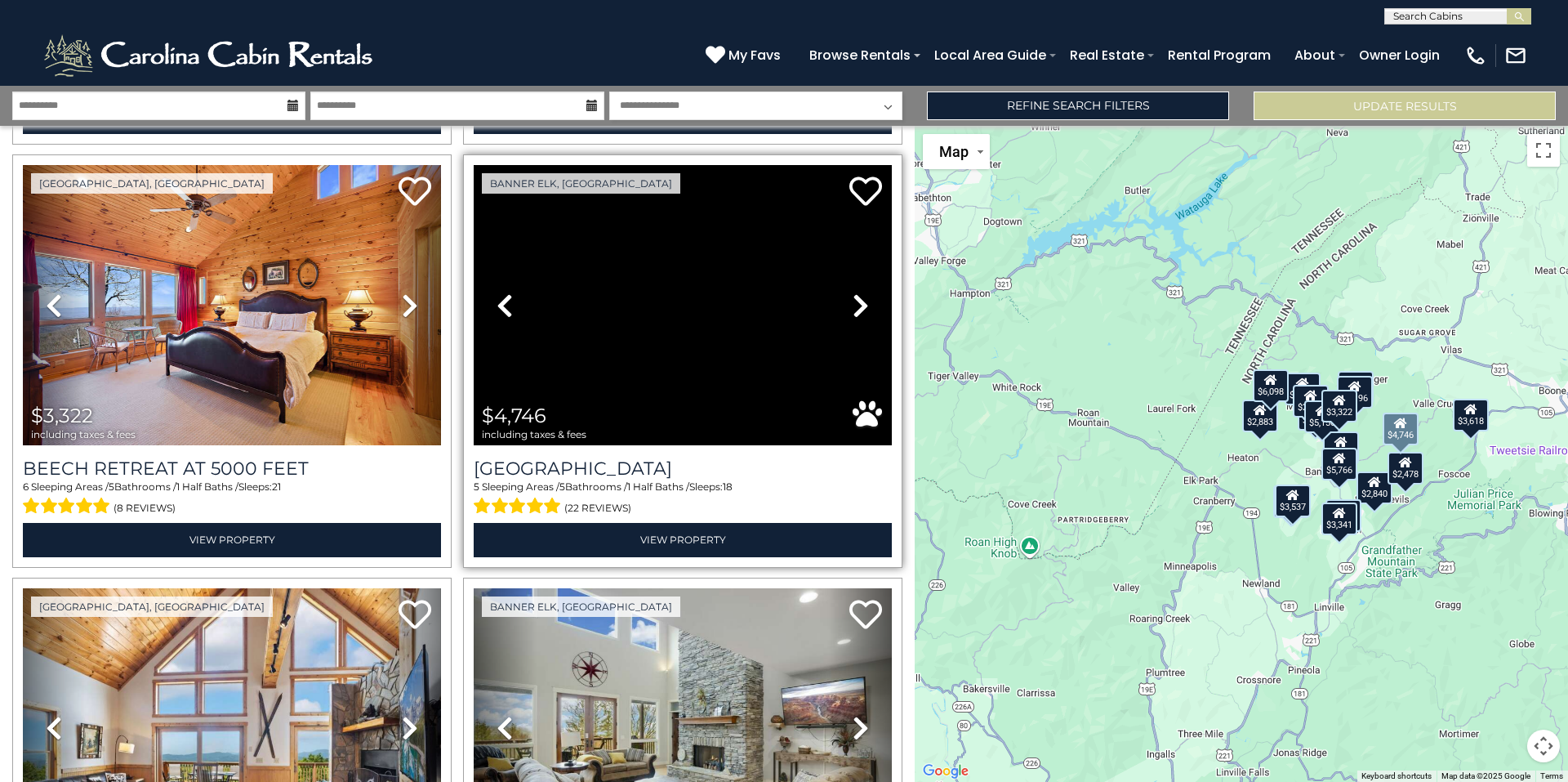
click at [855, 293] on icon at bounding box center [861, 306] width 17 height 26
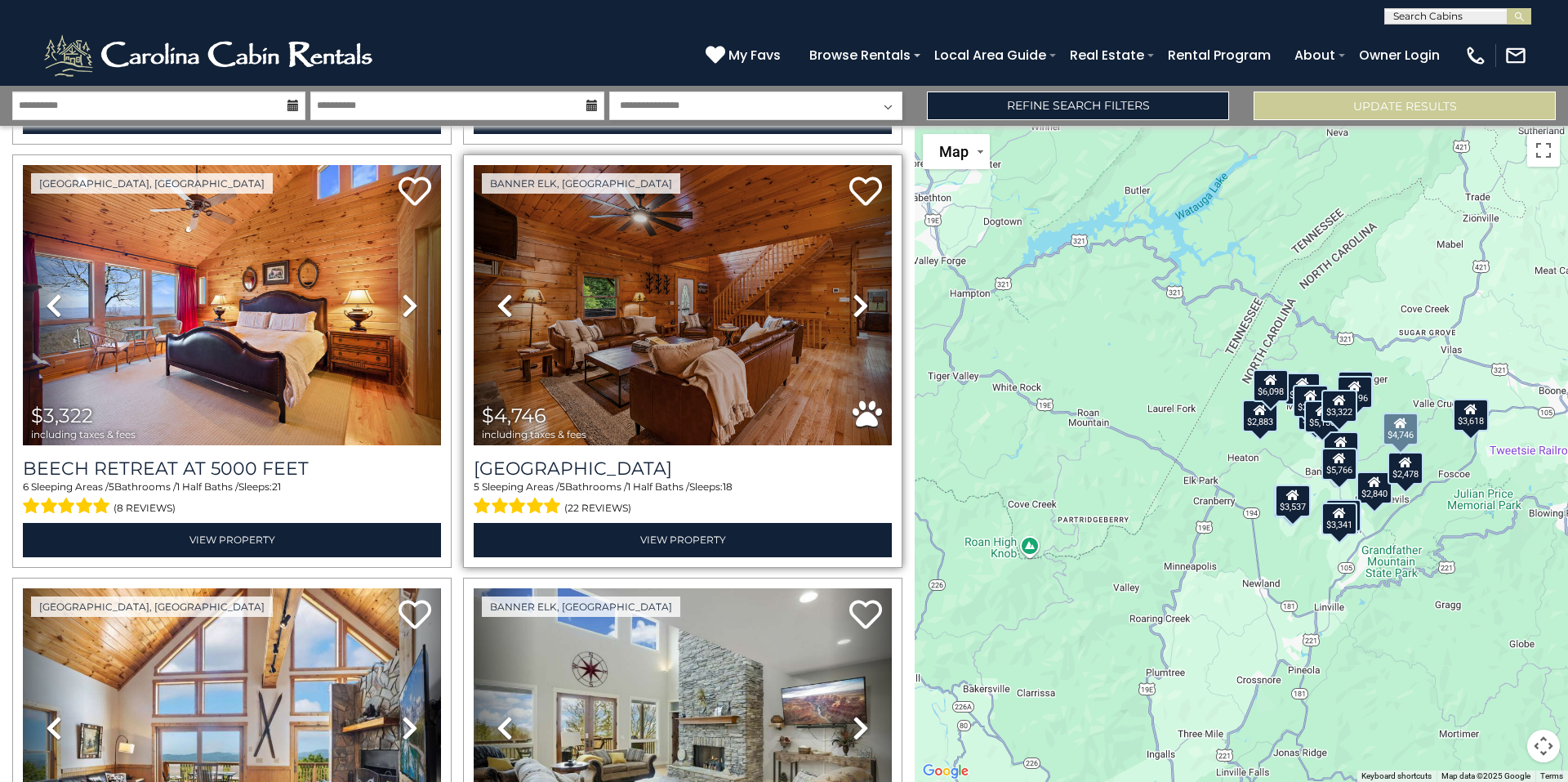
click at [855, 293] on icon at bounding box center [861, 306] width 17 height 26
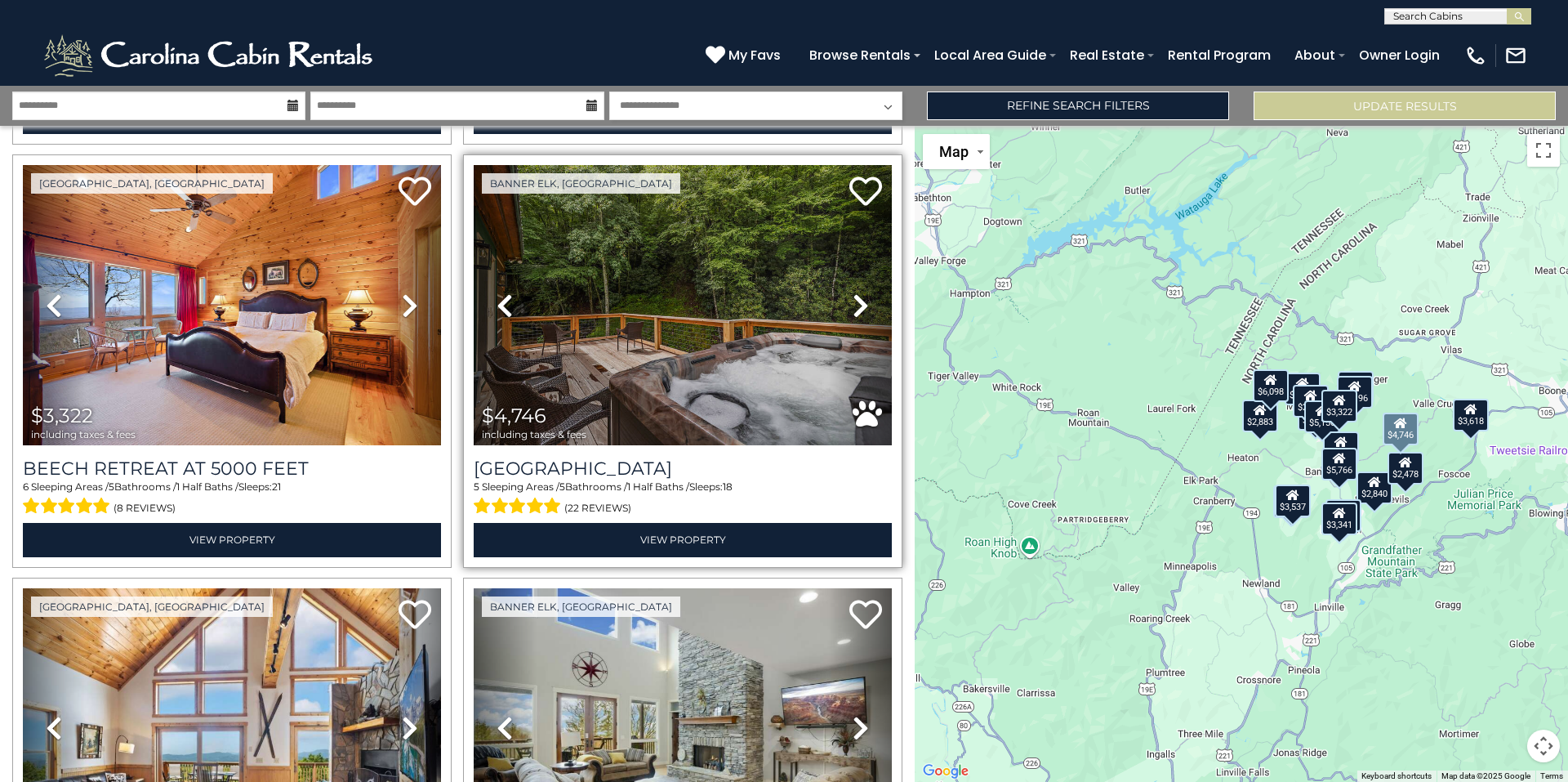
click at [855, 293] on icon at bounding box center [861, 306] width 17 height 26
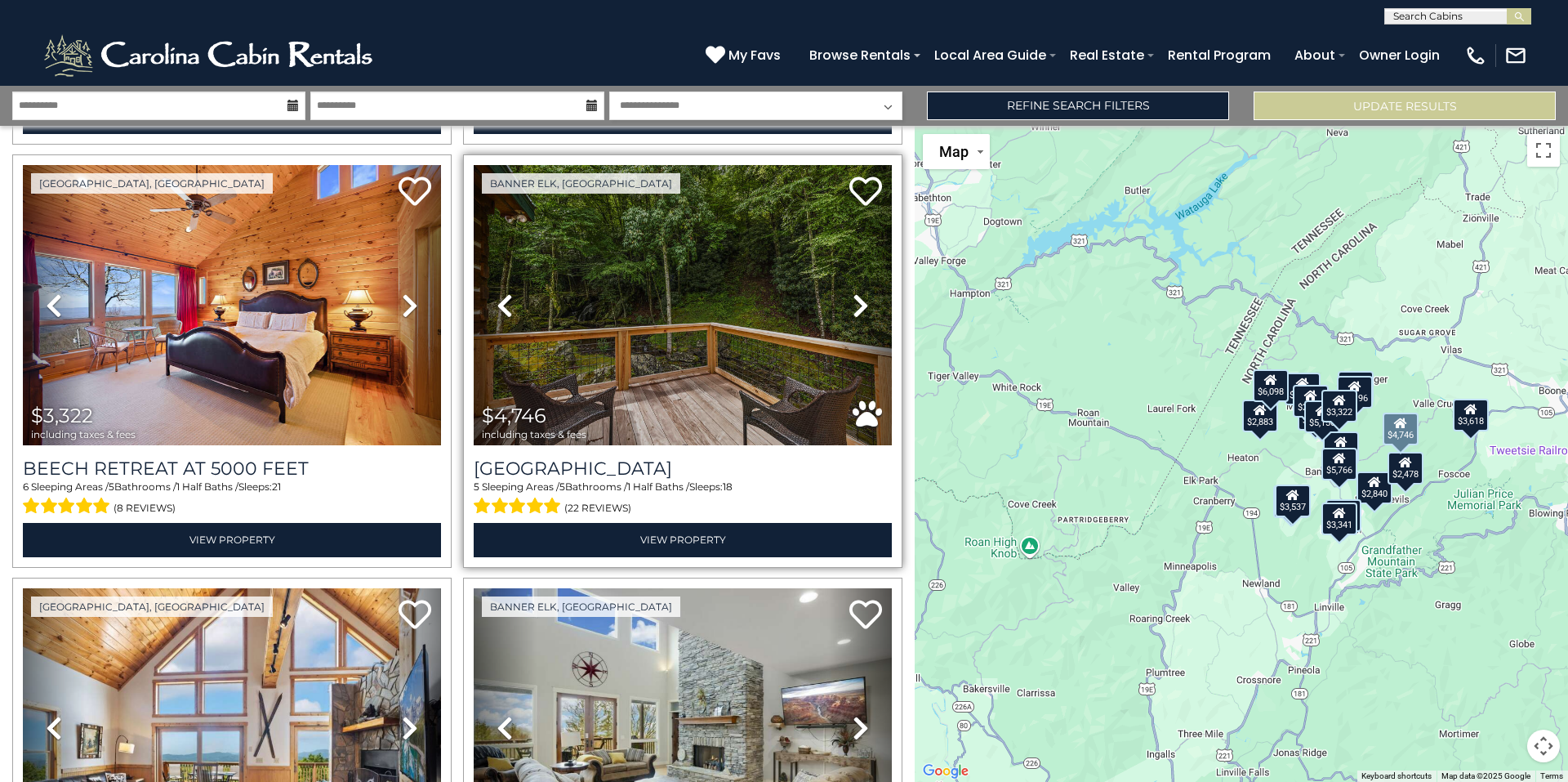
click at [855, 293] on icon at bounding box center [861, 306] width 17 height 26
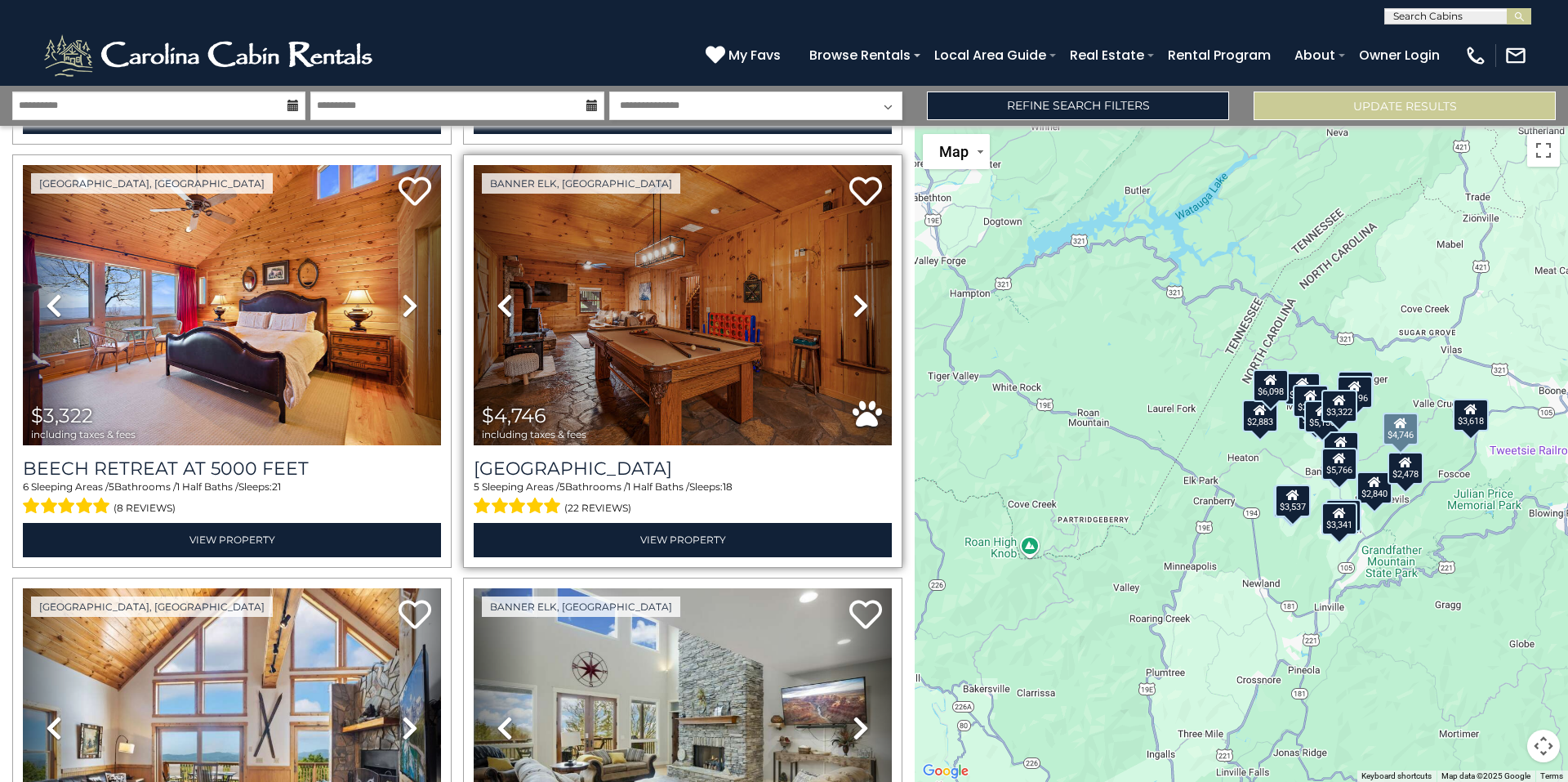
click at [855, 293] on icon at bounding box center [861, 306] width 17 height 26
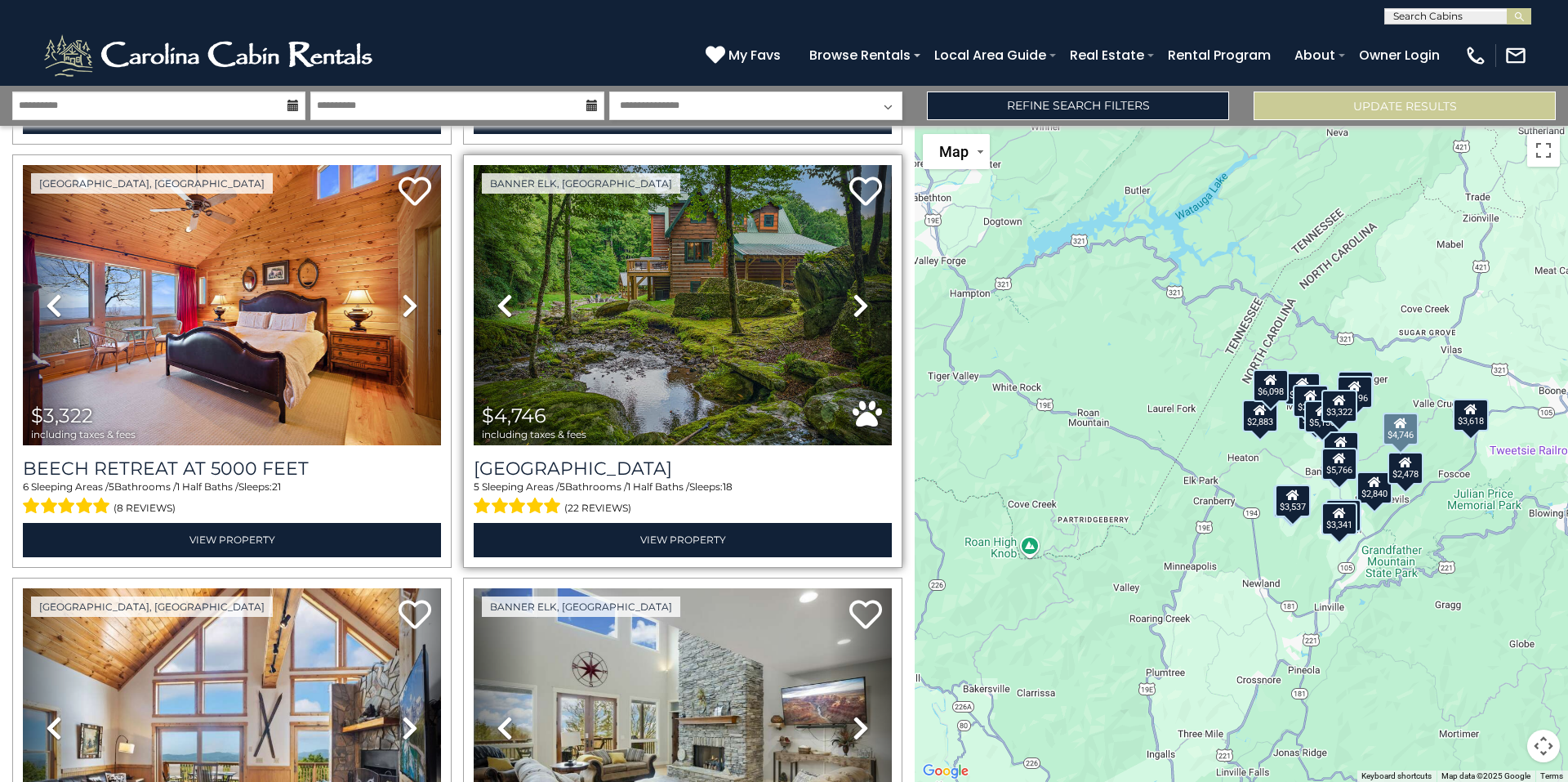
click at [855, 293] on icon at bounding box center [861, 306] width 17 height 26
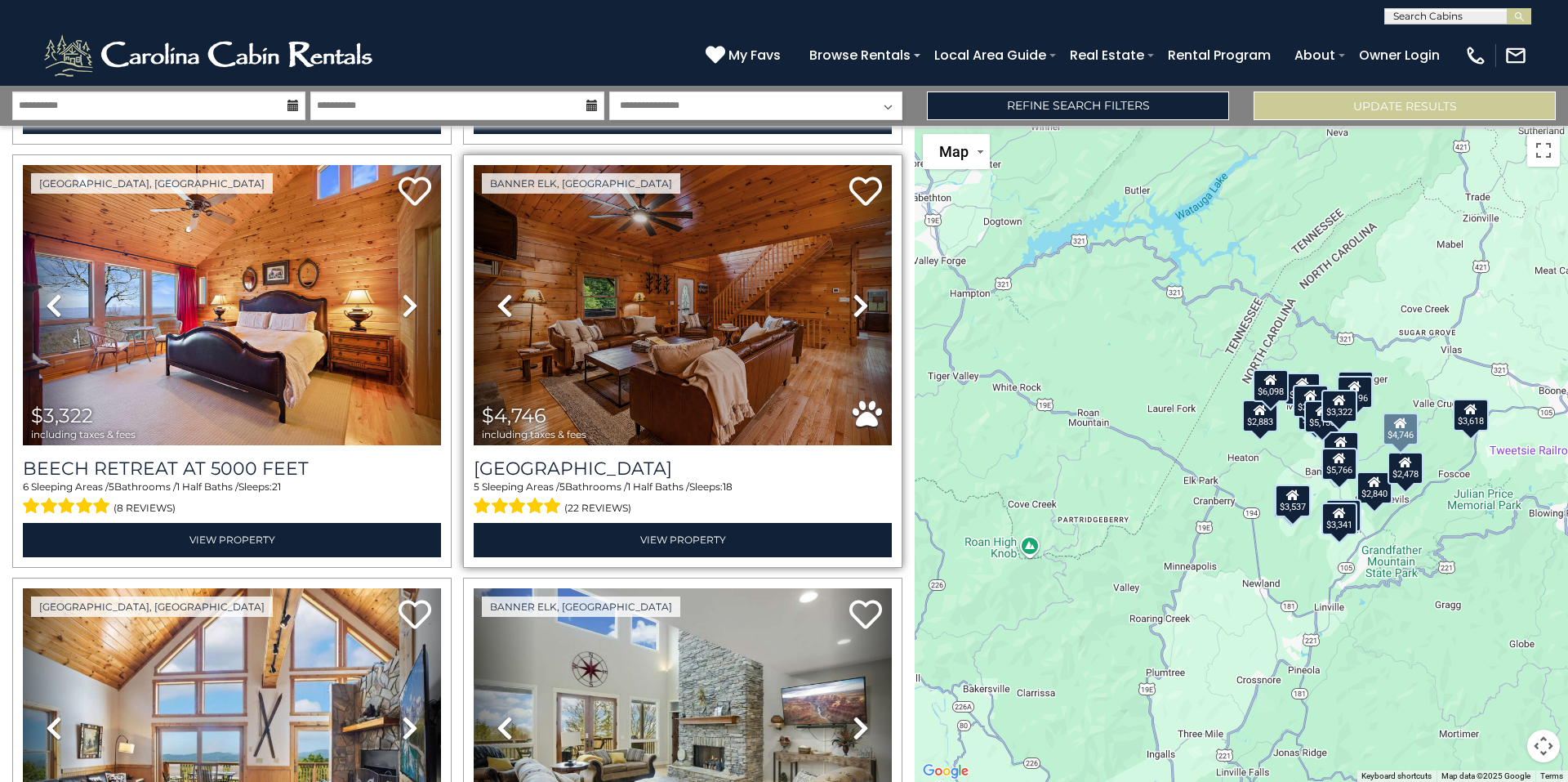
click at [855, 293] on icon at bounding box center [861, 306] width 17 height 26
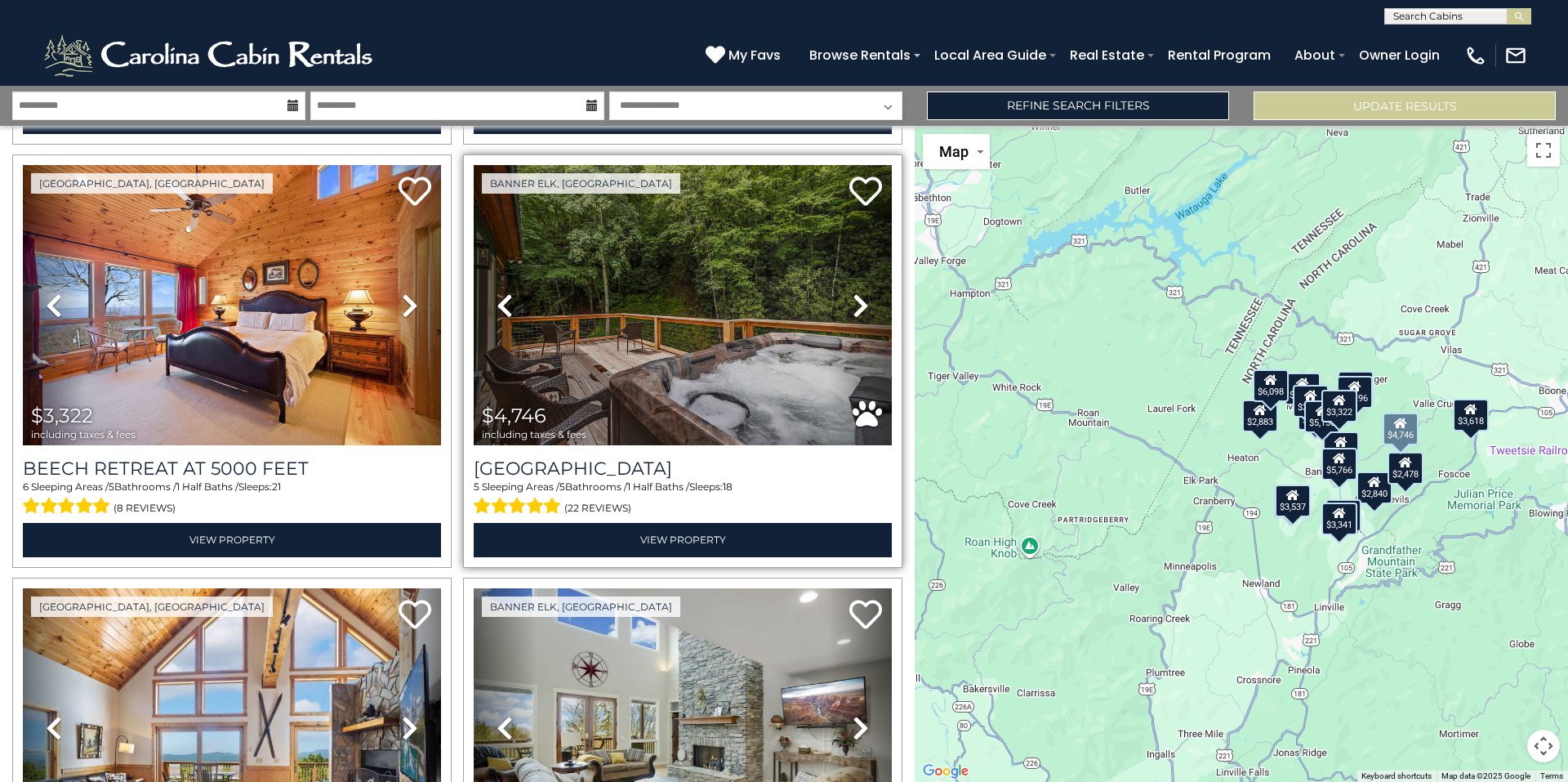
click at [855, 293] on icon at bounding box center [861, 306] width 17 height 26
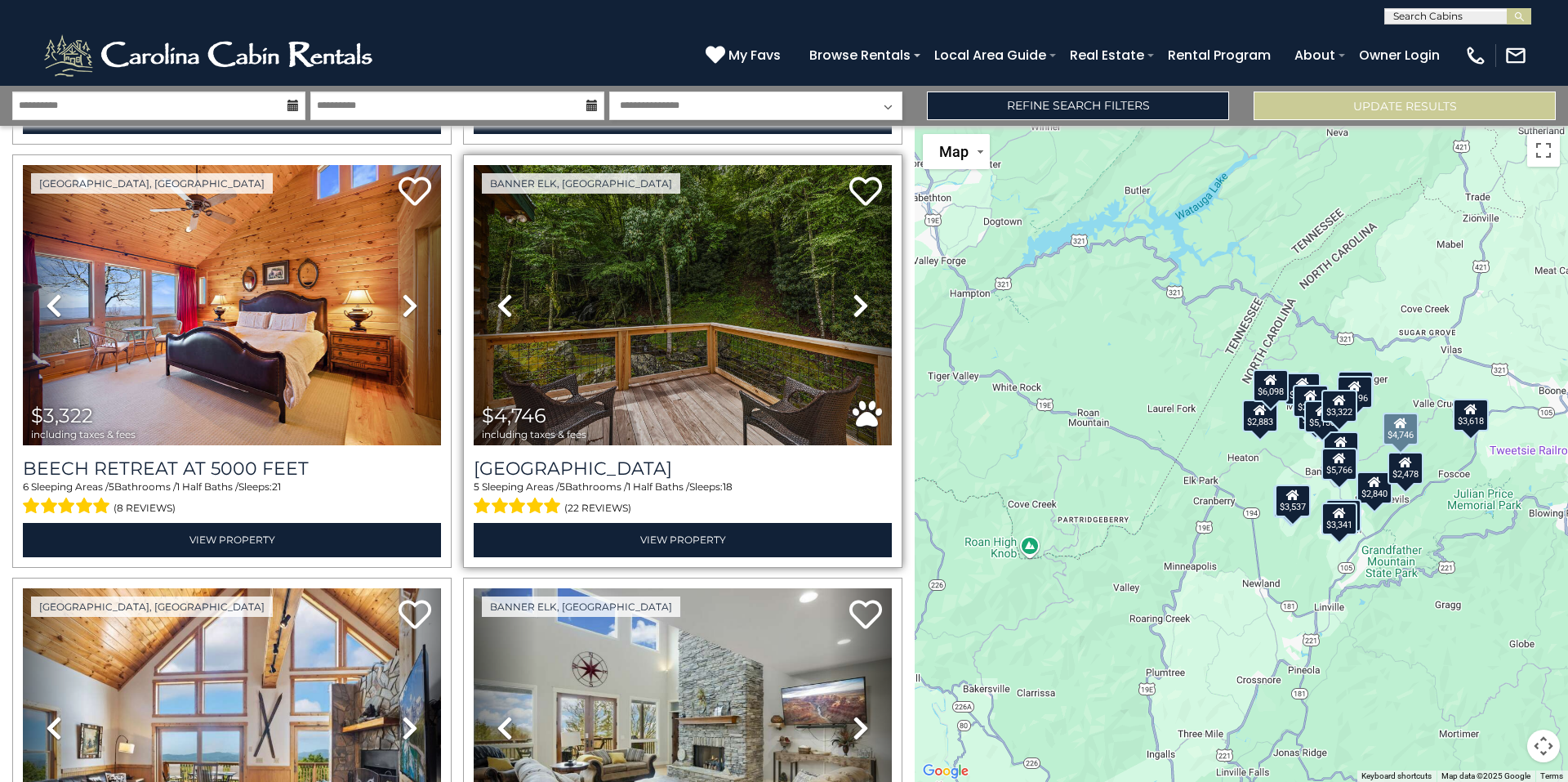
click at [855, 293] on icon at bounding box center [861, 306] width 17 height 26
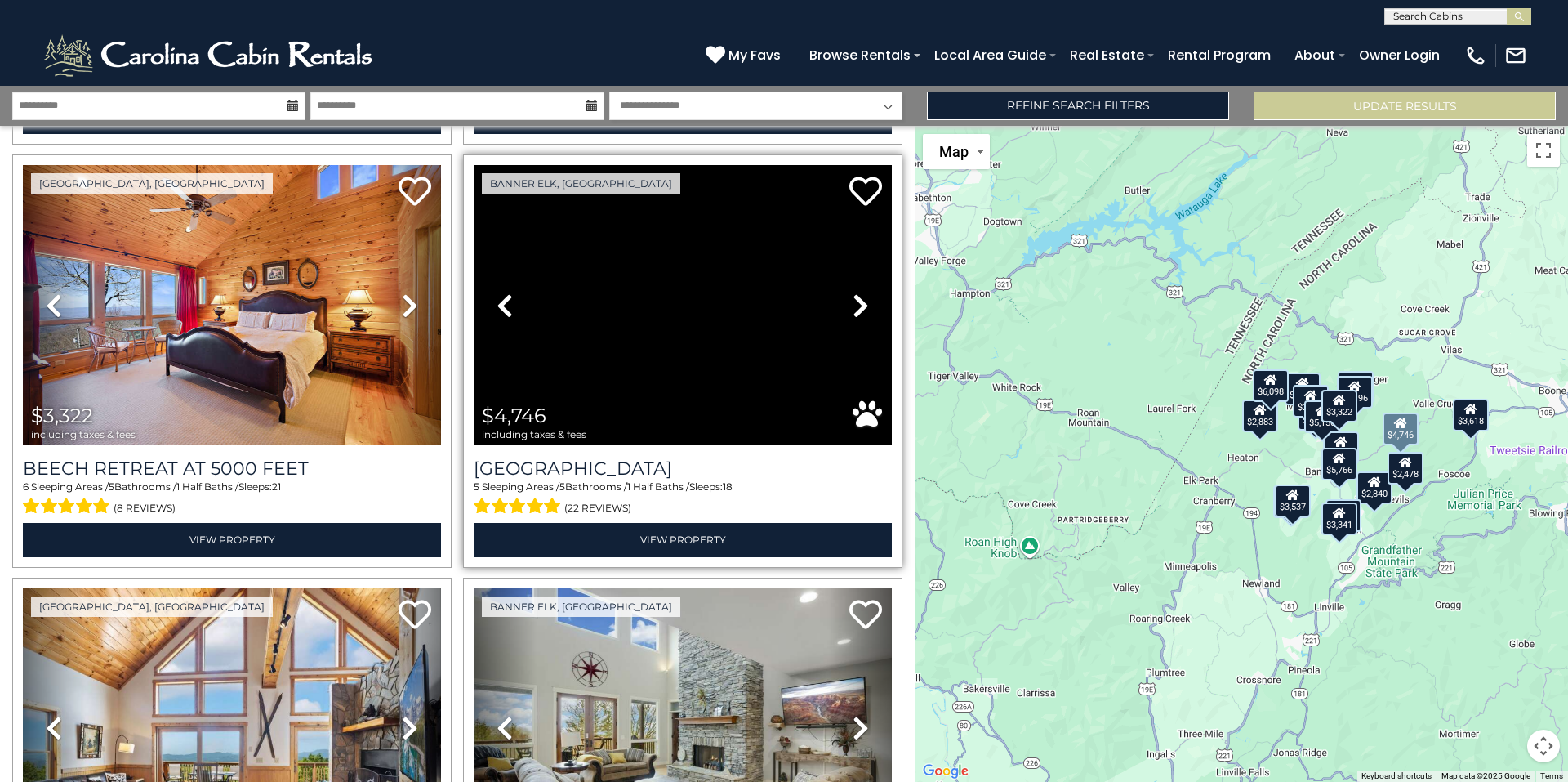
click at [855, 293] on icon at bounding box center [861, 306] width 17 height 26
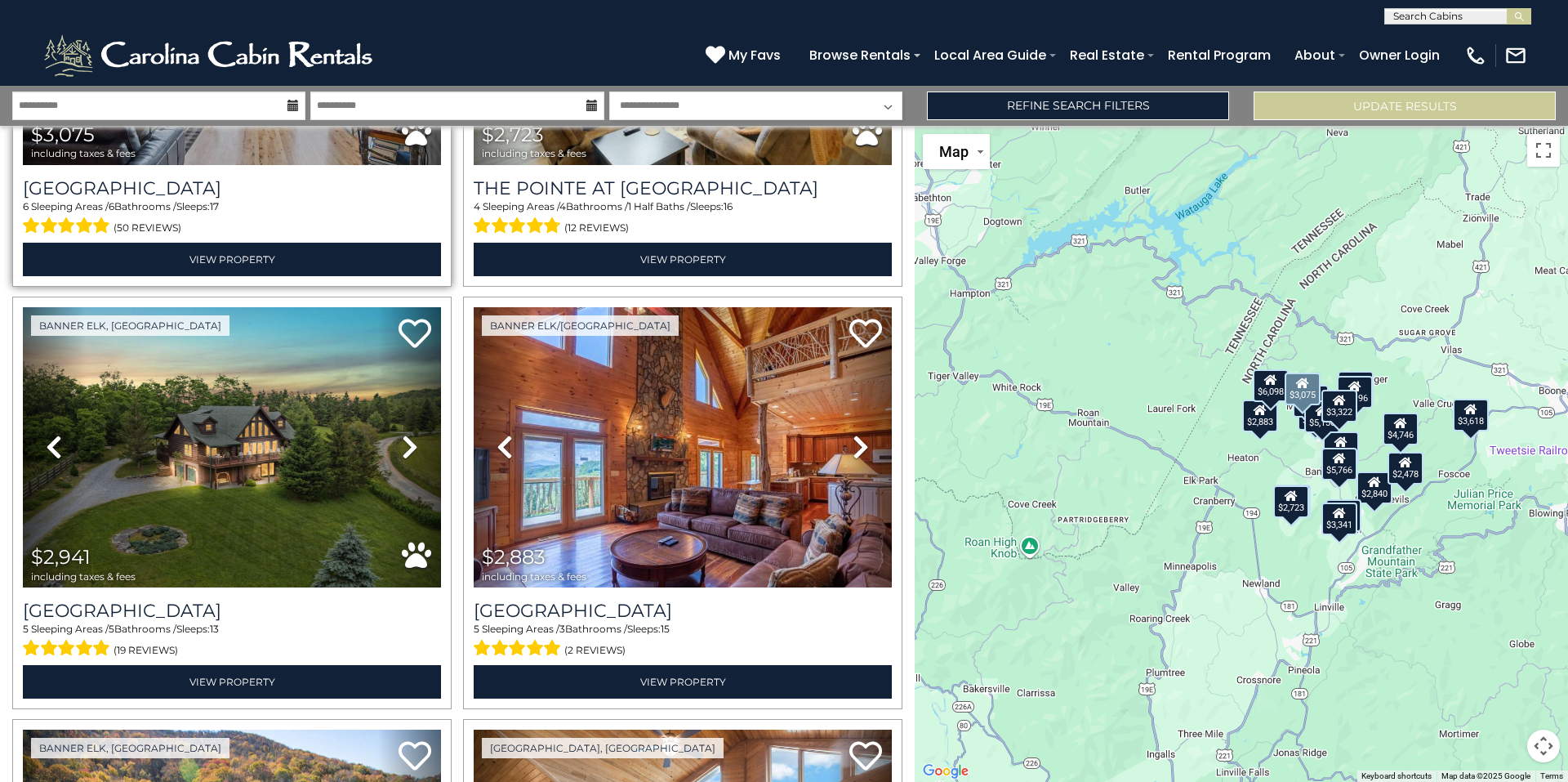
scroll to position [2451, 0]
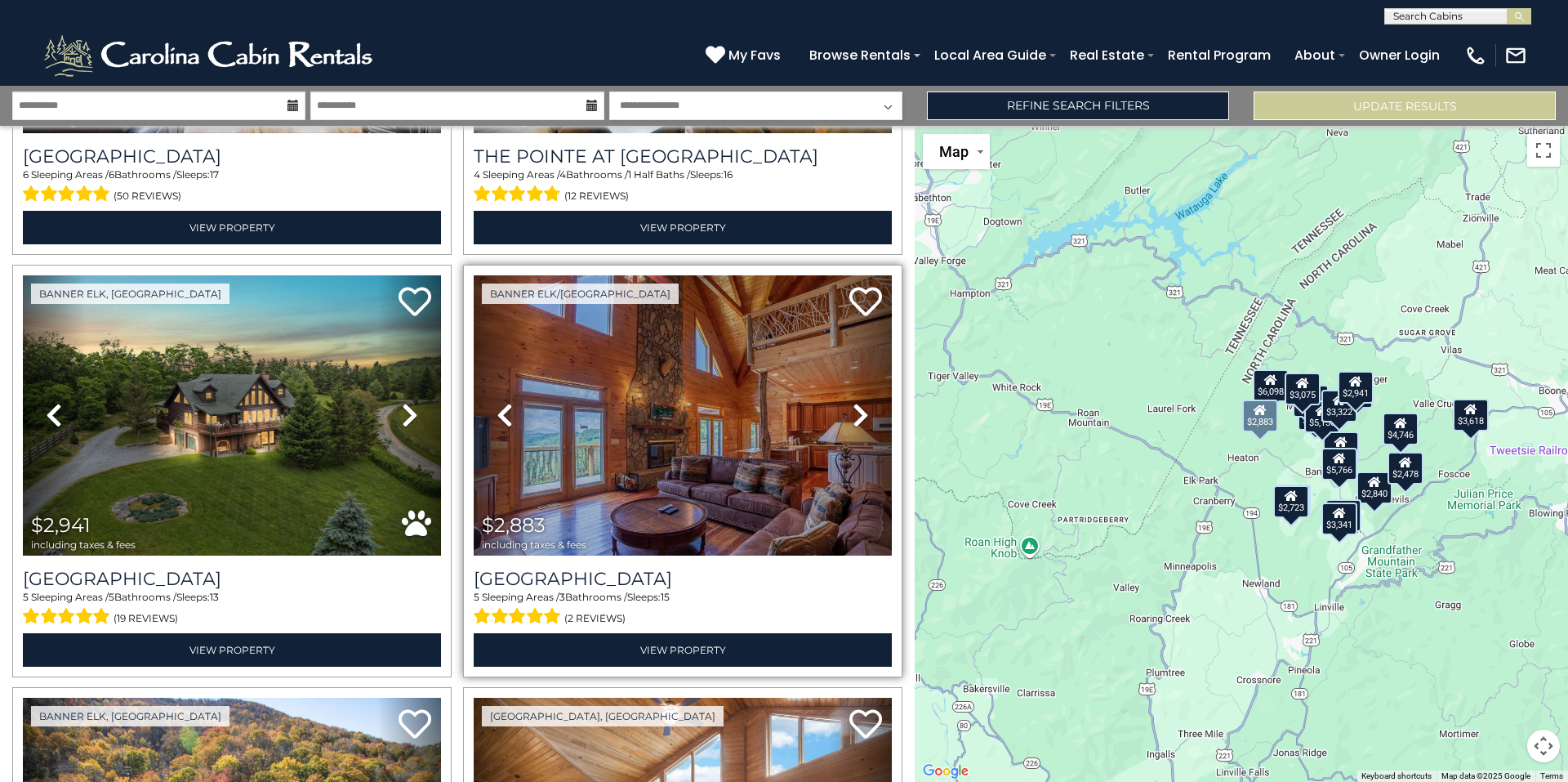
click at [853, 402] on icon at bounding box center [861, 415] width 17 height 26
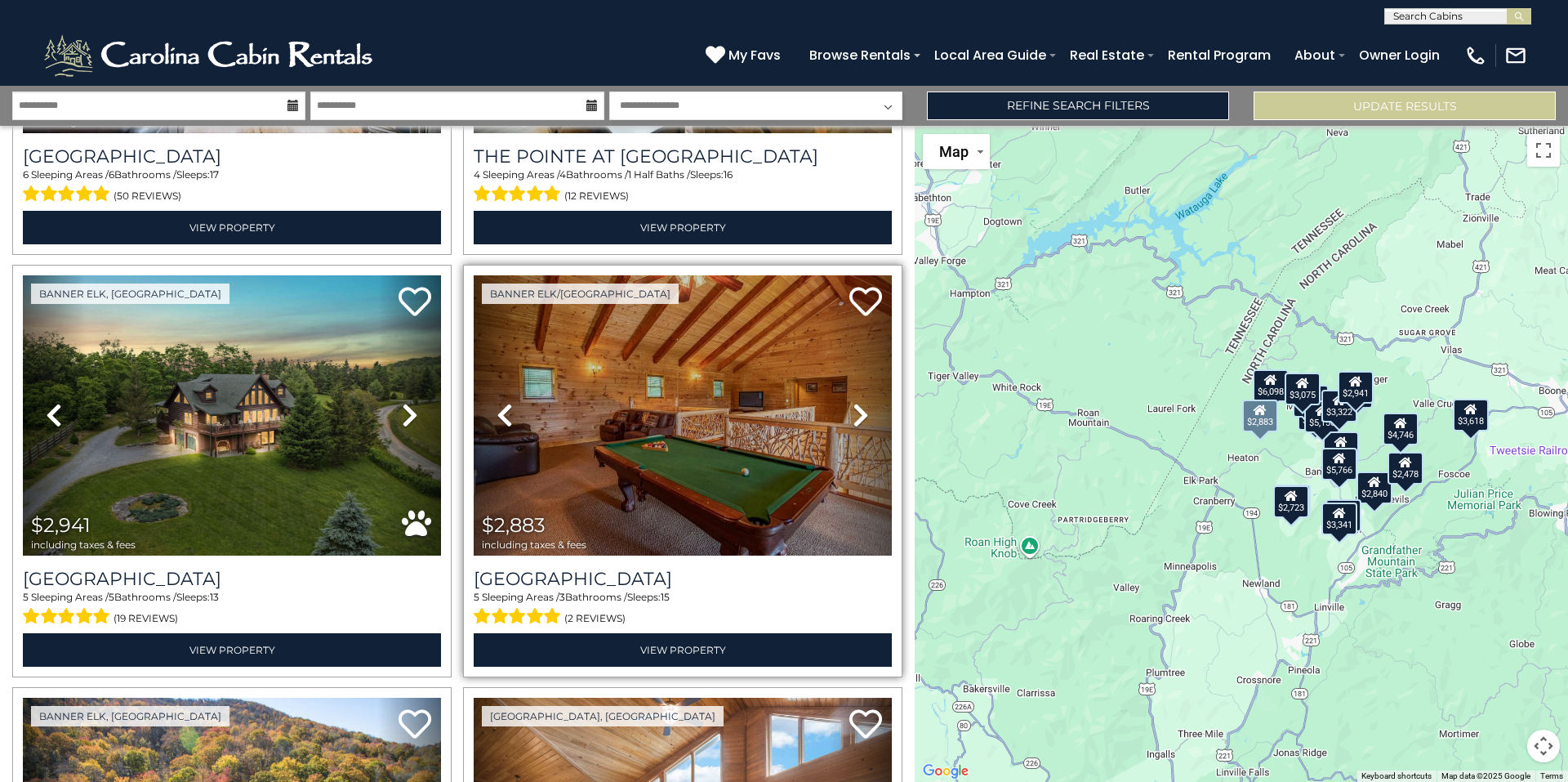
click at [853, 402] on icon at bounding box center [861, 415] width 17 height 26
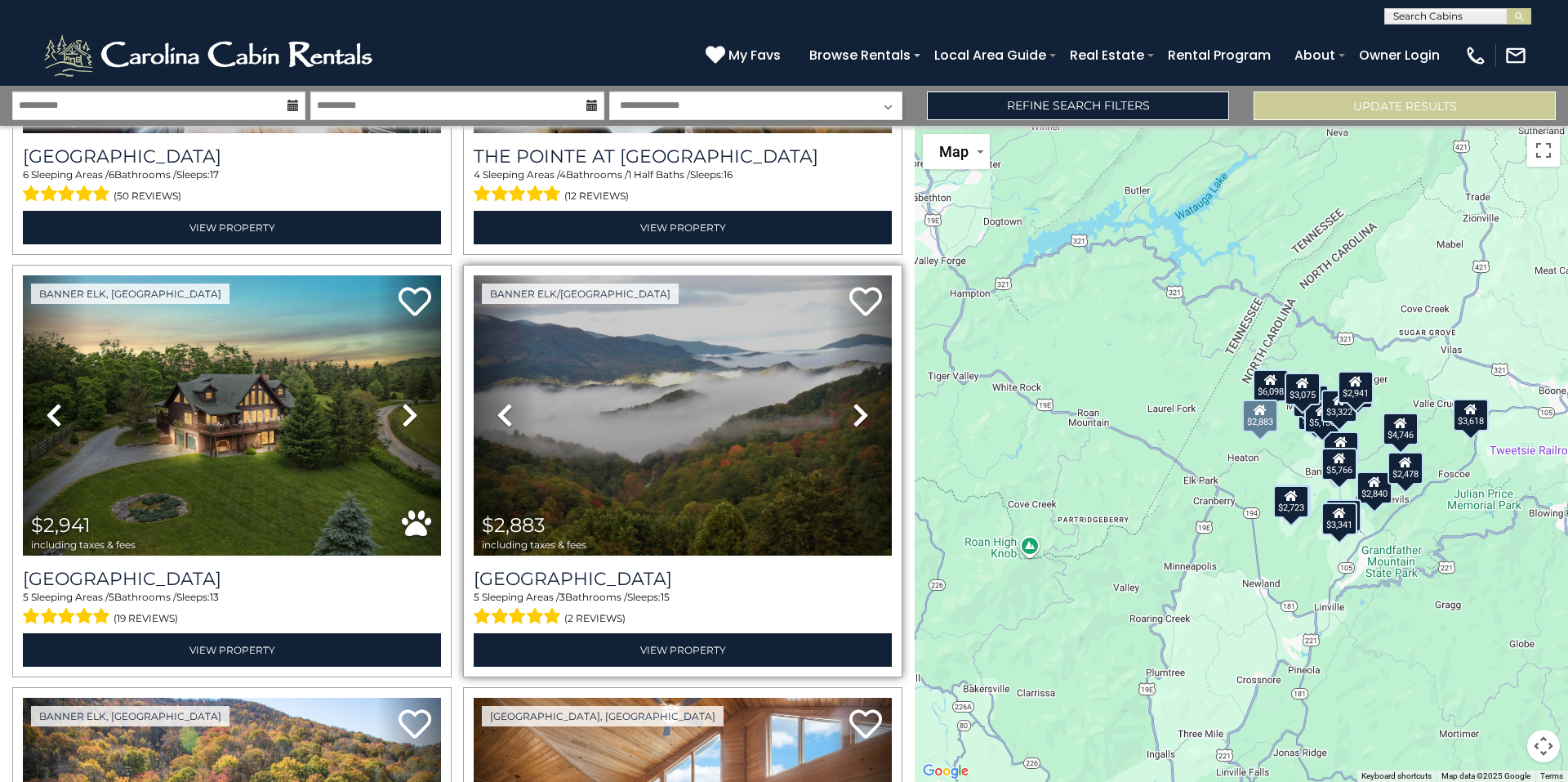
click at [853, 402] on icon at bounding box center [861, 415] width 17 height 26
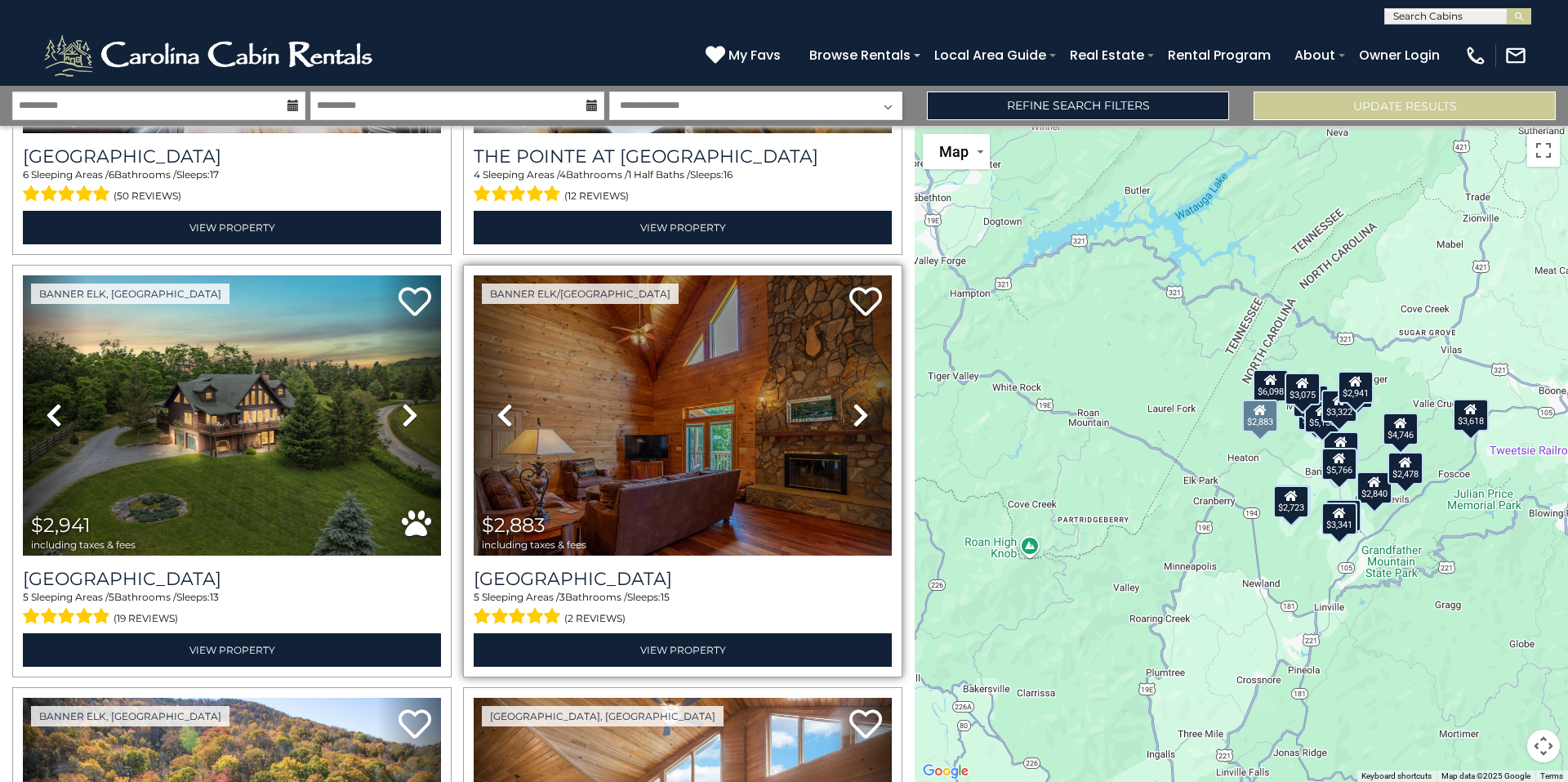
click at [853, 402] on icon at bounding box center [861, 415] width 17 height 26
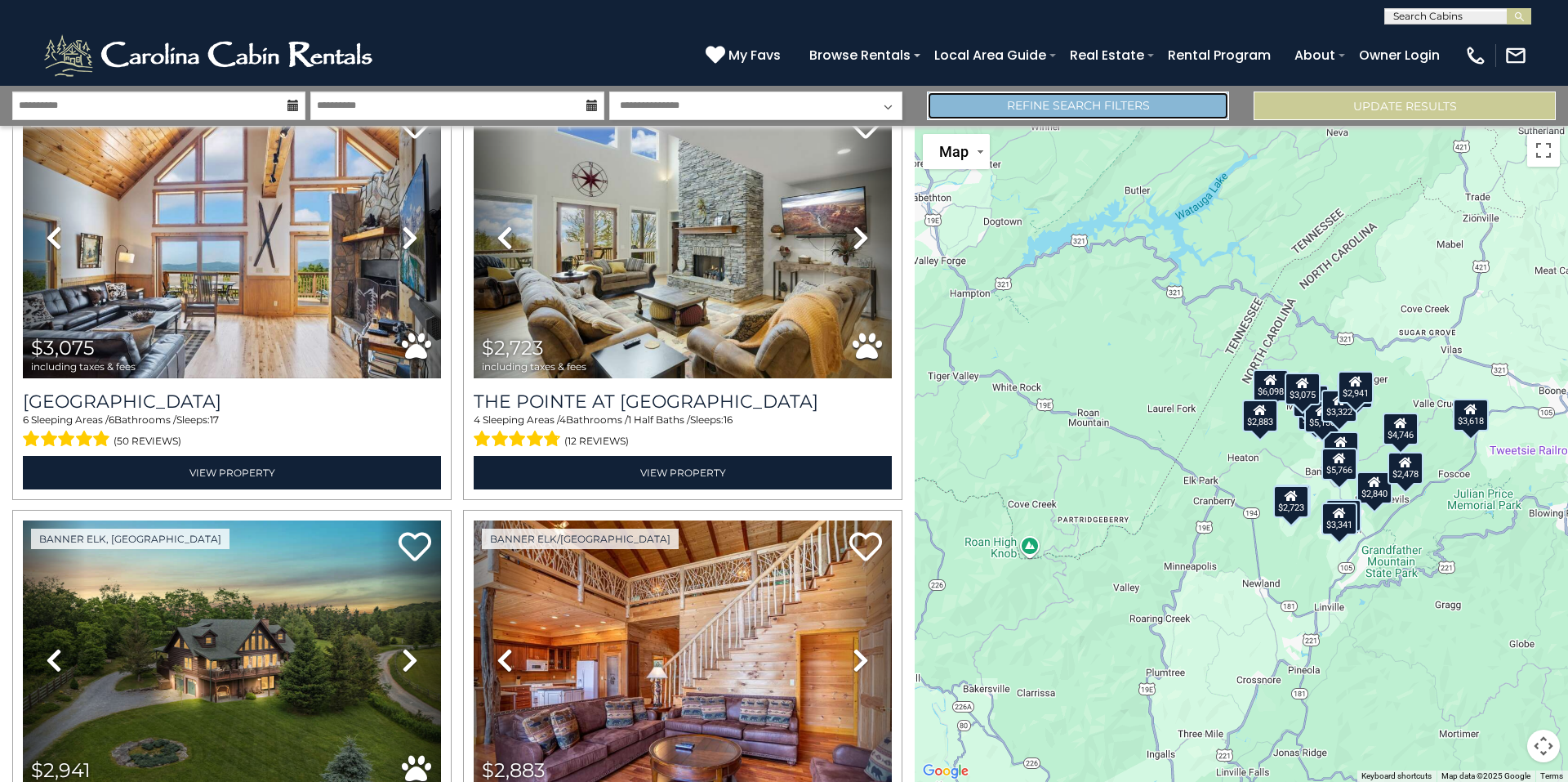
click at [1113, 103] on link "Refine Search Filters" at bounding box center [1077, 105] width 302 height 29
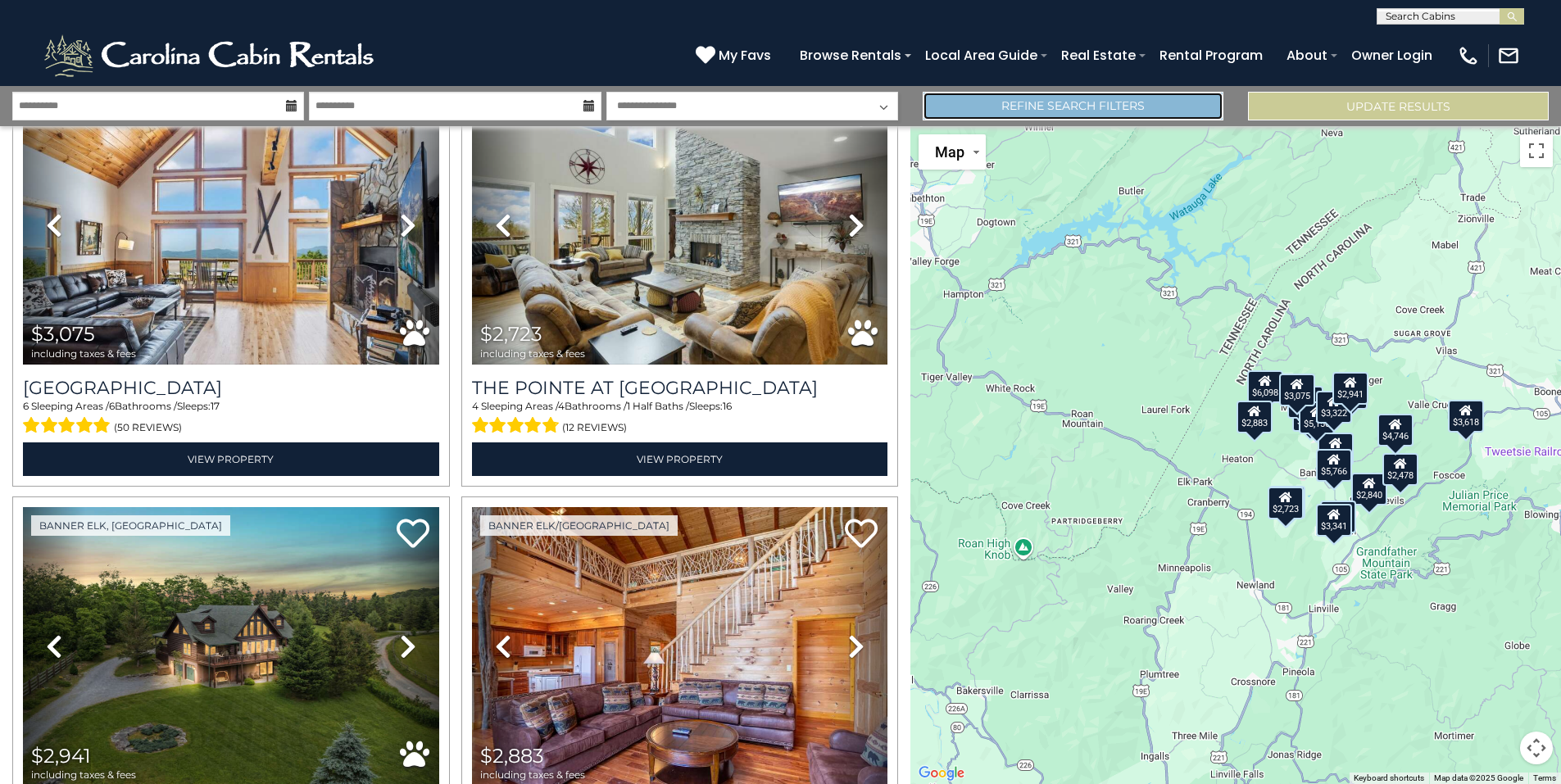
scroll to position [2199, 0]
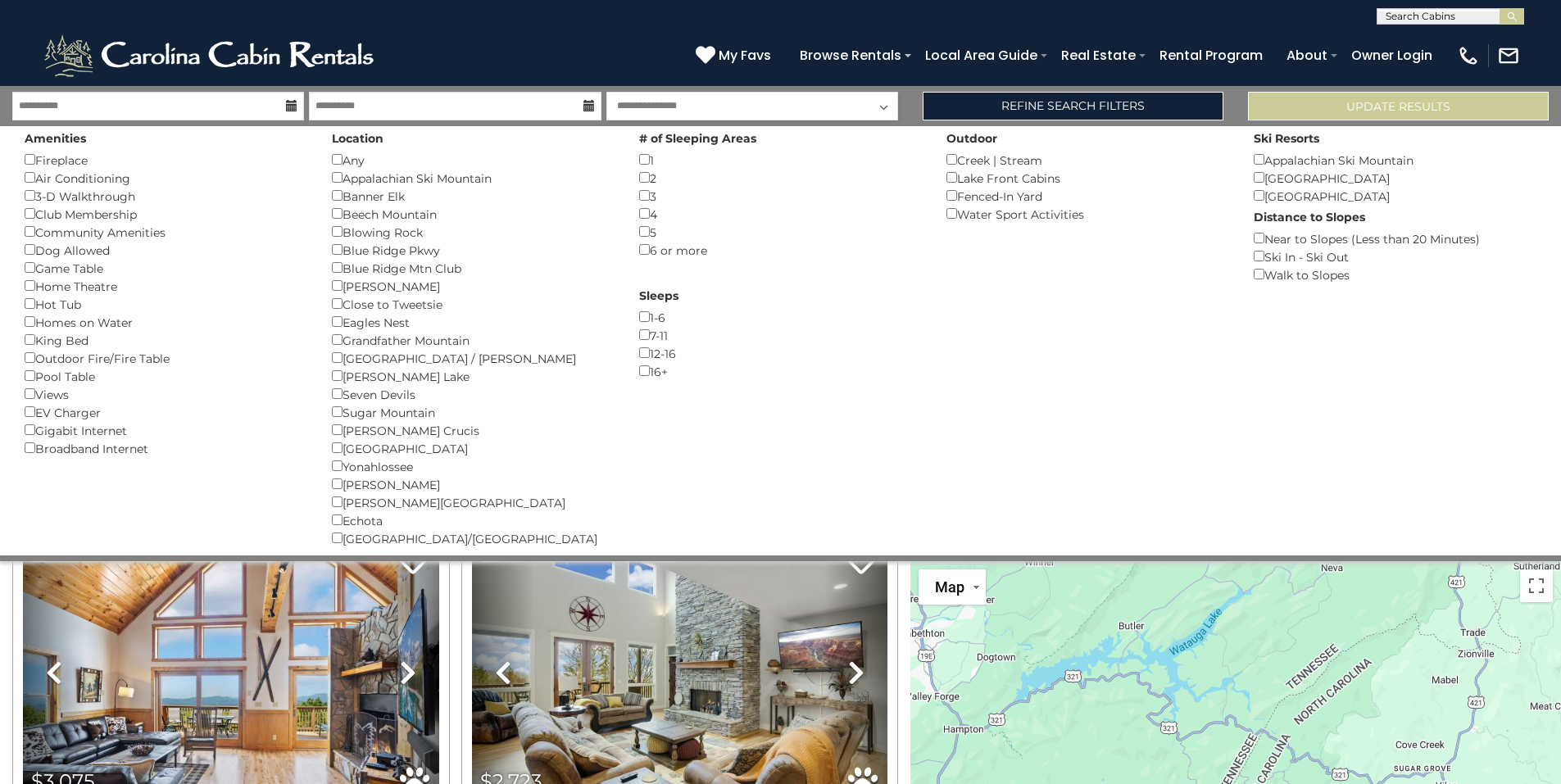
click at [48, 306] on div "Hot Tub ()" at bounding box center [166, 304] width 282 height 18
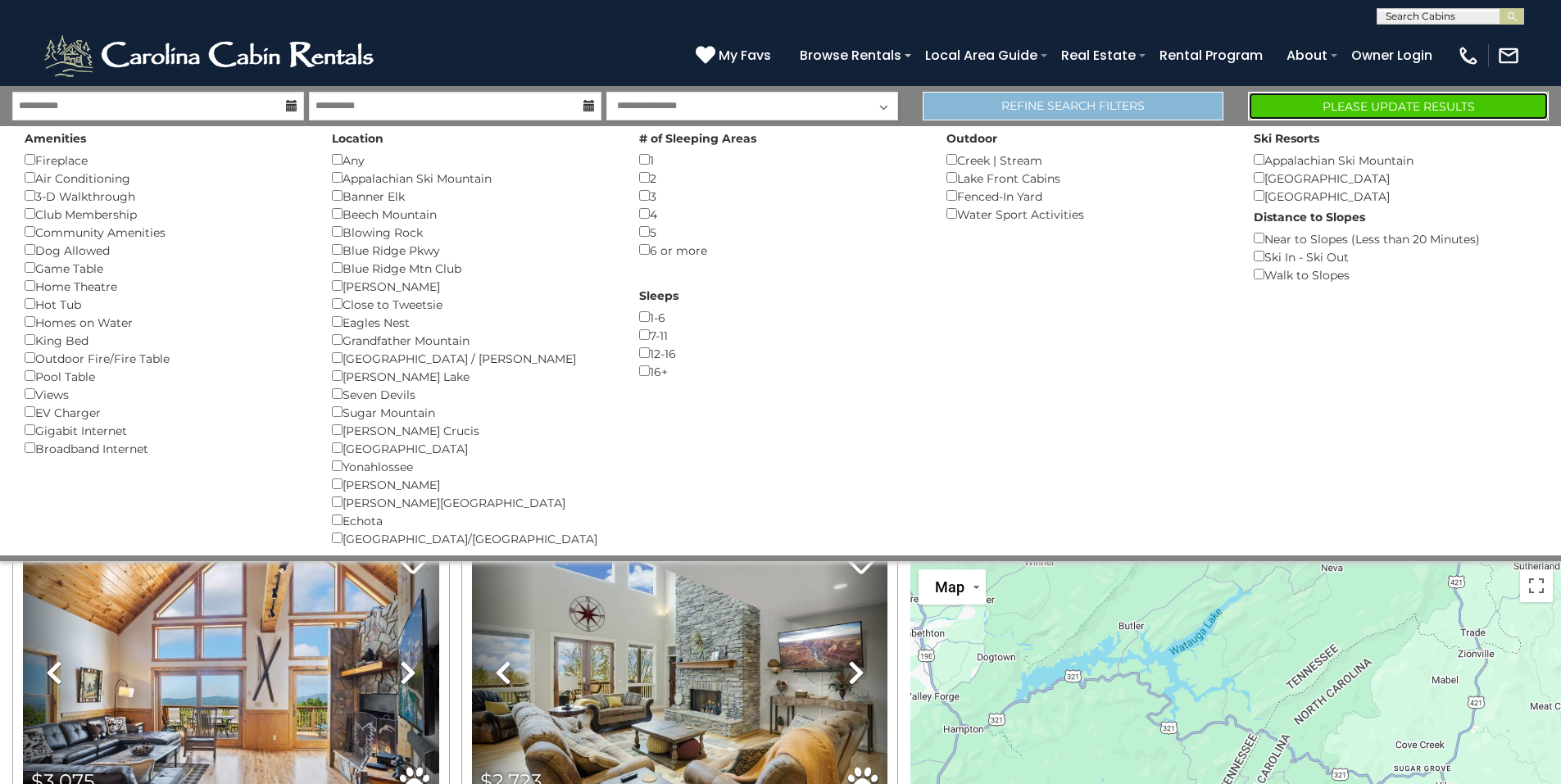
drag, startPoint x: 1318, startPoint y: 107, endPoint x: 1111, endPoint y: 111, distance: 207.0
click at [1115, 112] on div "Refine Search Filters Please Update Results" at bounding box center [1235, 106] width 651 height 29
click at [1338, 111] on button "Please Update Results" at bounding box center [1398, 106] width 301 height 29
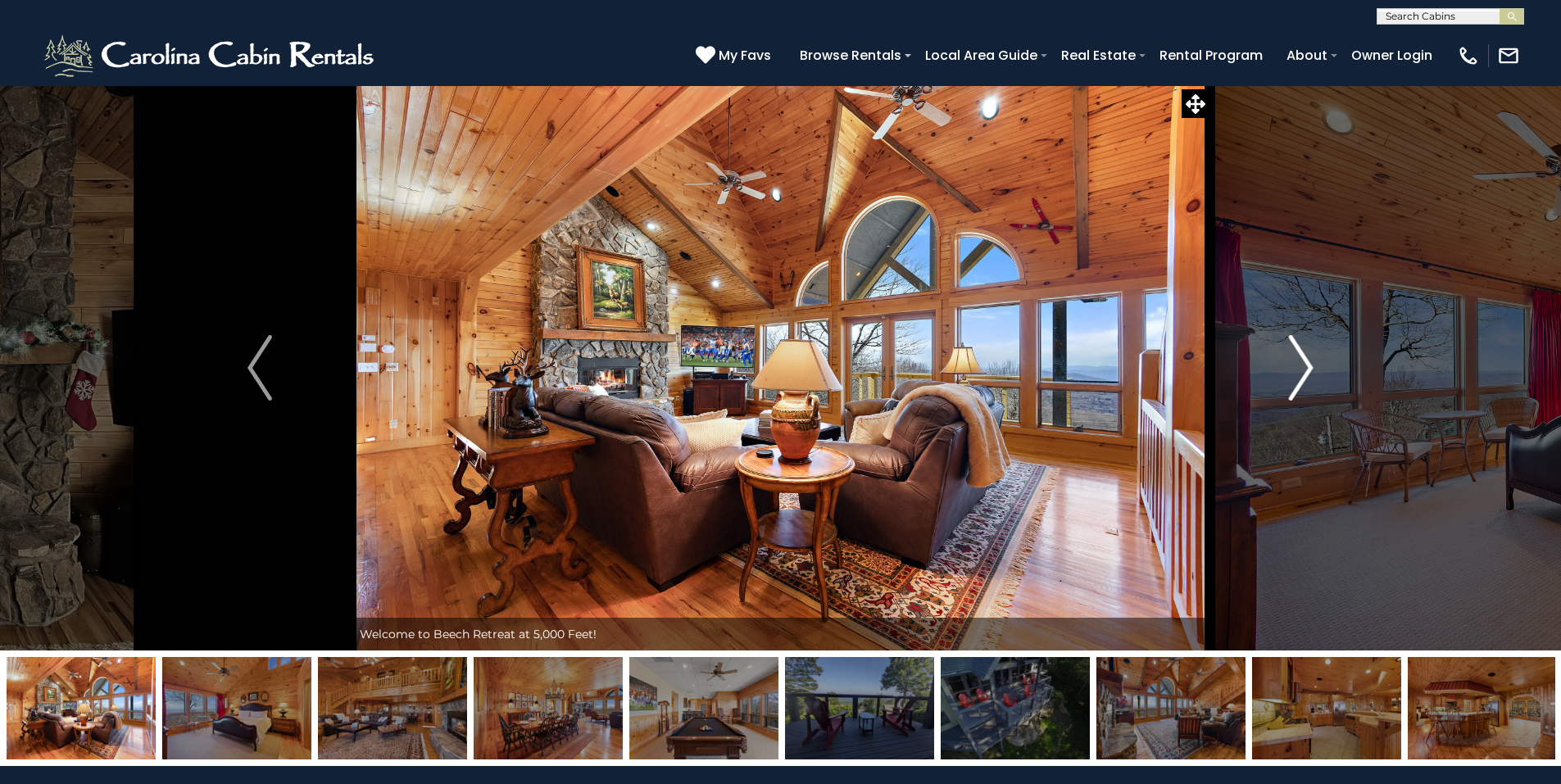
click at [1302, 372] on img "Next" at bounding box center [1301, 367] width 25 height 66
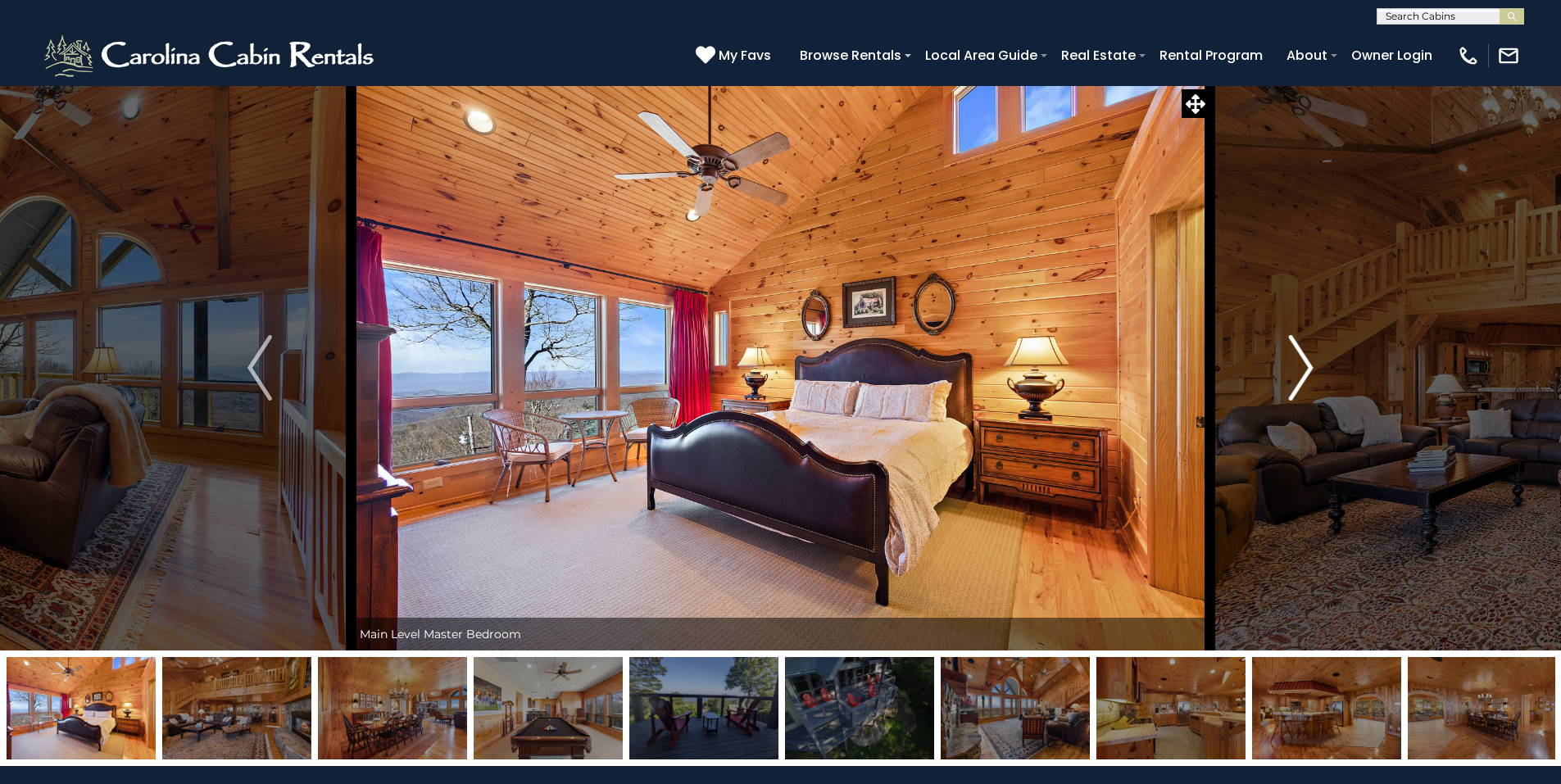
click at [1302, 372] on img "Next" at bounding box center [1301, 367] width 25 height 66
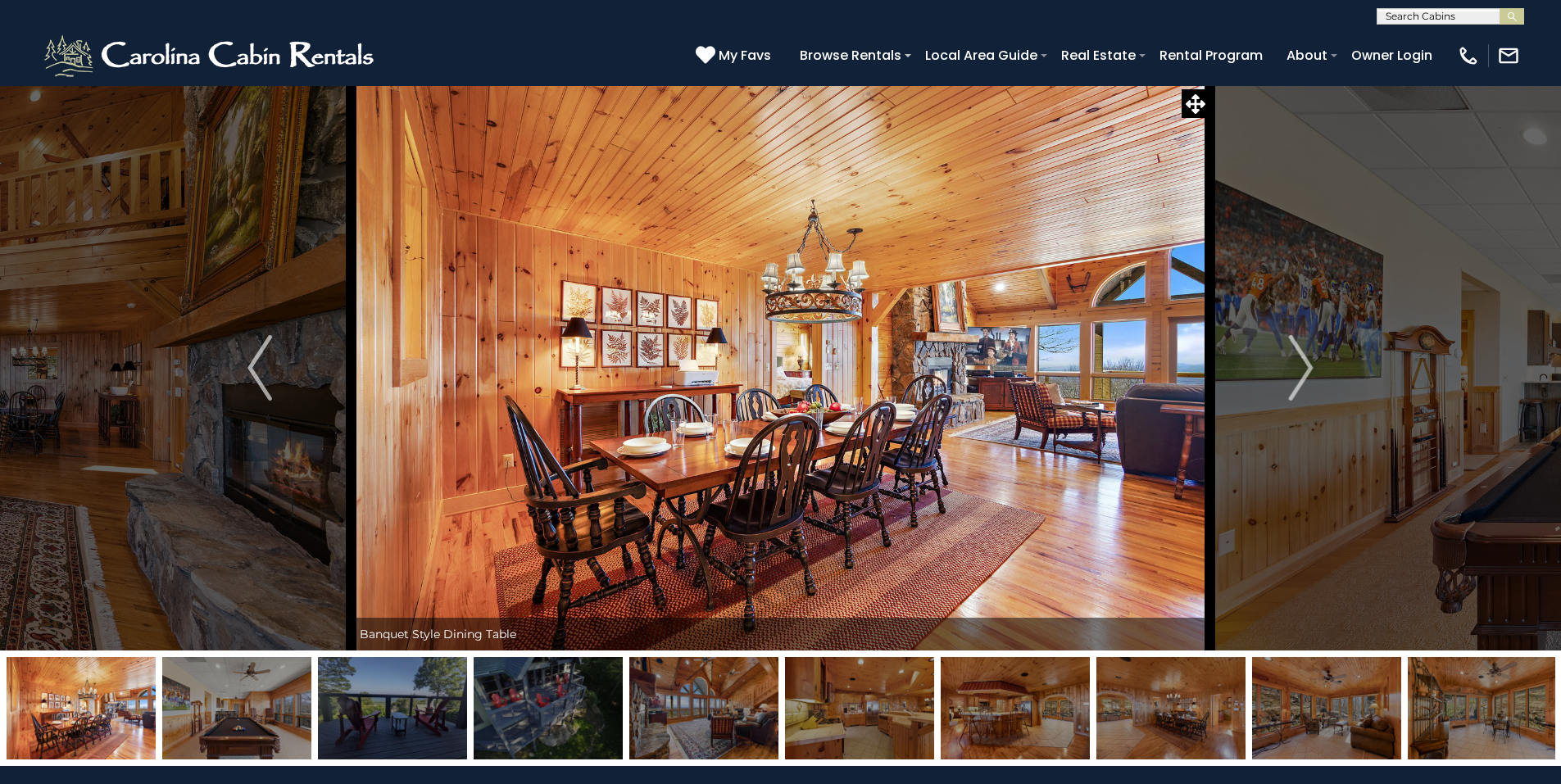
click at [383, 717] on img at bounding box center [392, 708] width 149 height 103
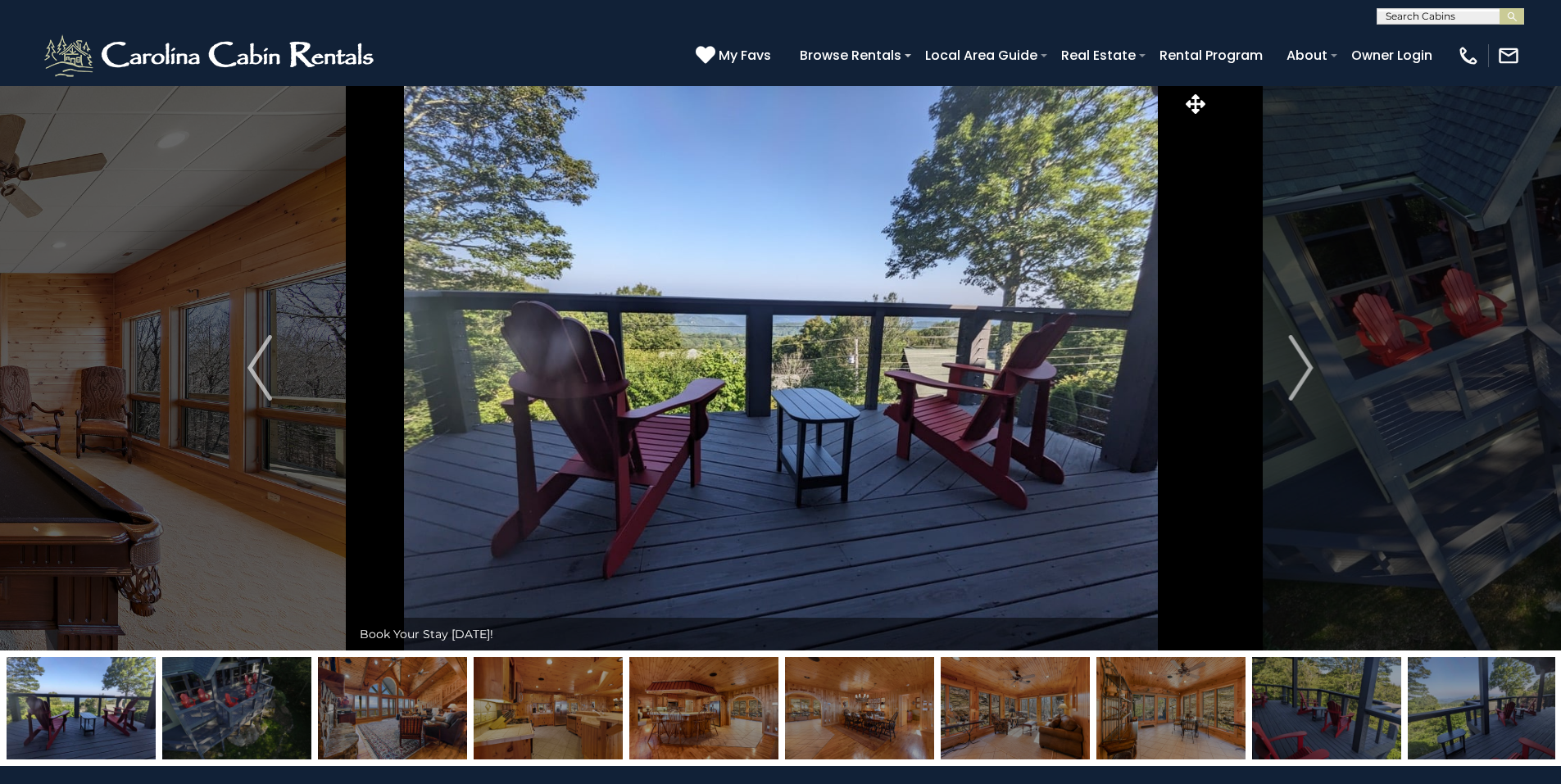
click at [264, 692] on img at bounding box center [236, 708] width 149 height 103
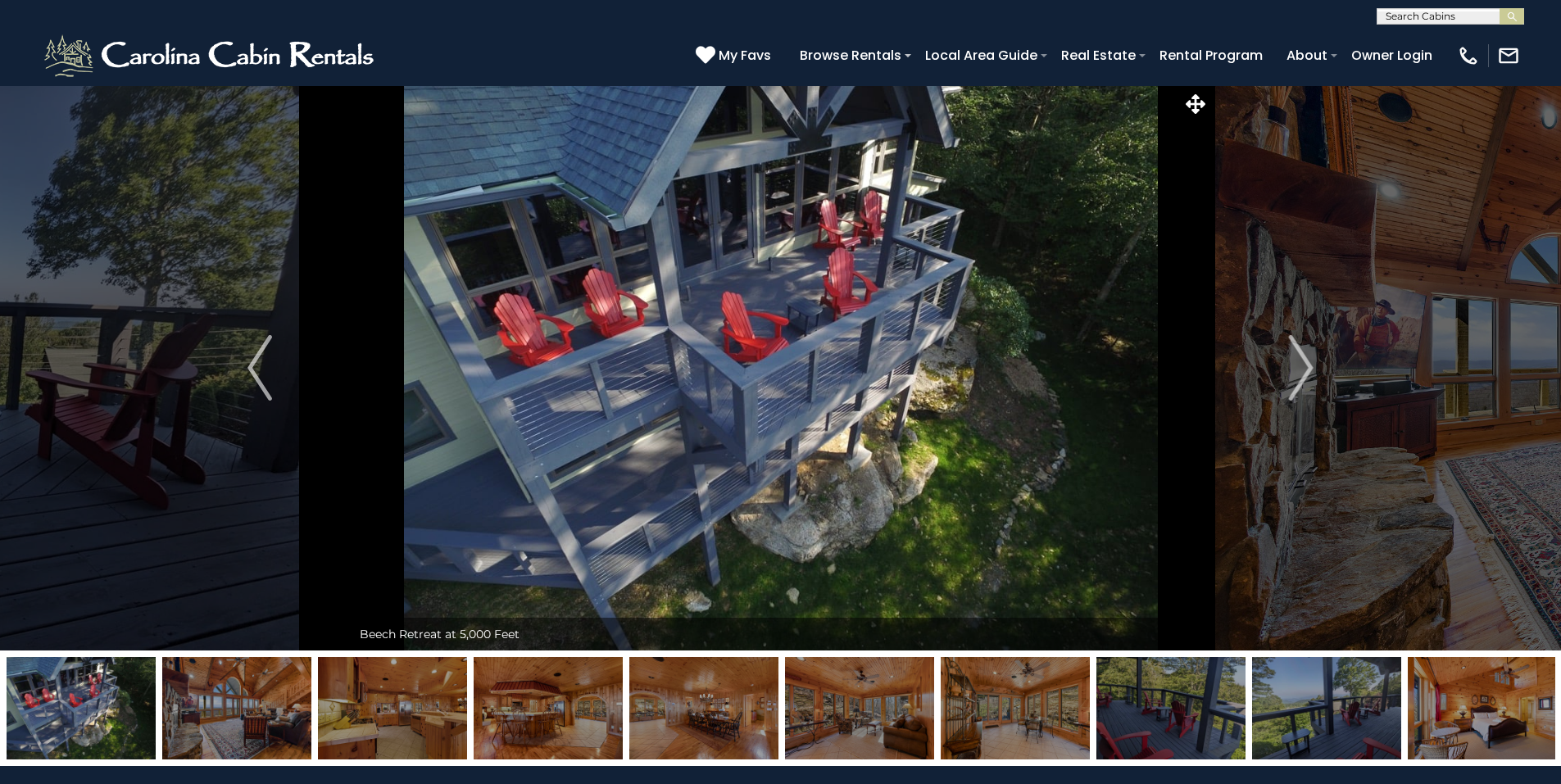
click at [386, 684] on img at bounding box center [392, 708] width 149 height 103
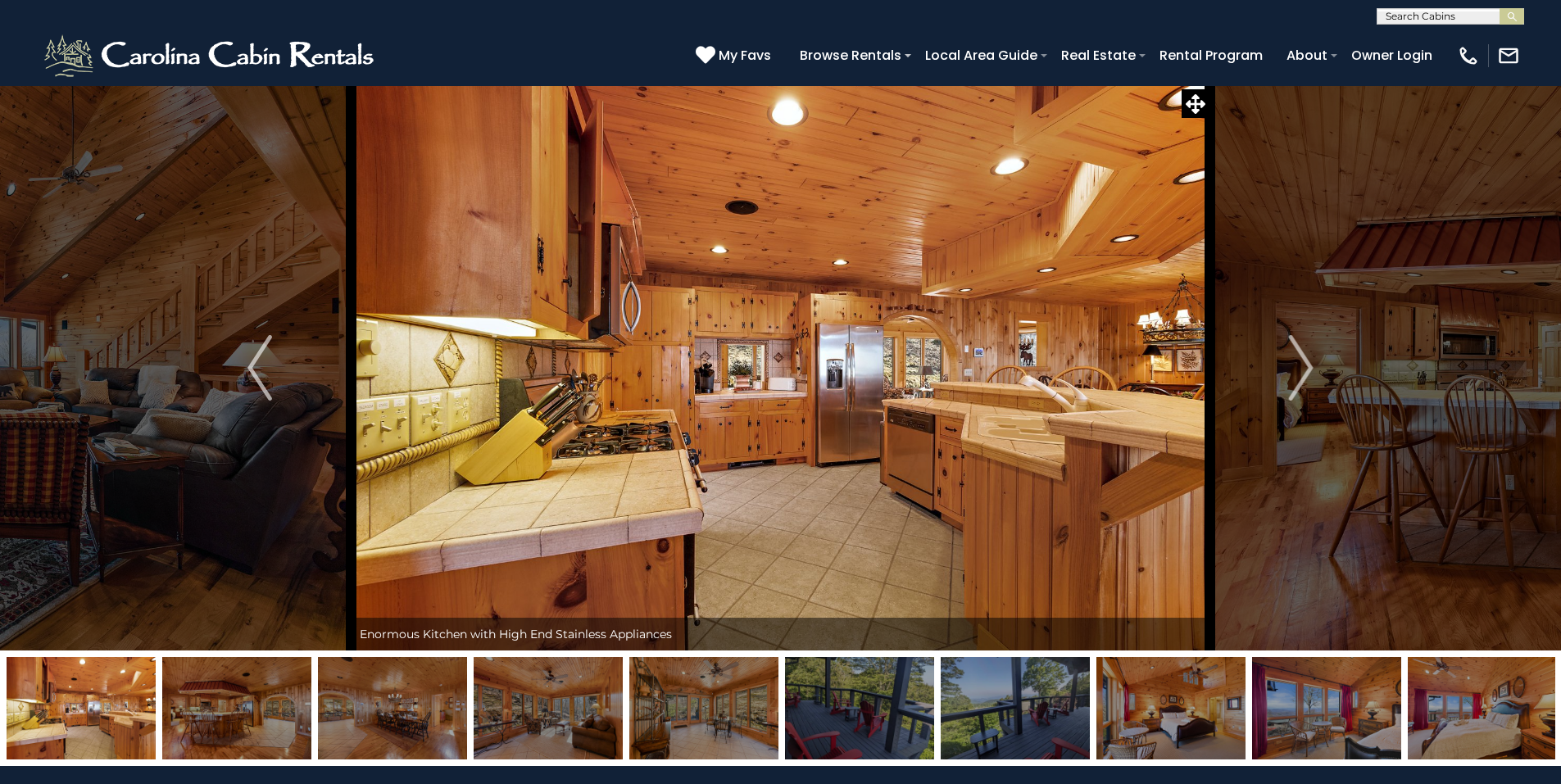
click at [462, 681] on img at bounding box center [392, 708] width 149 height 103
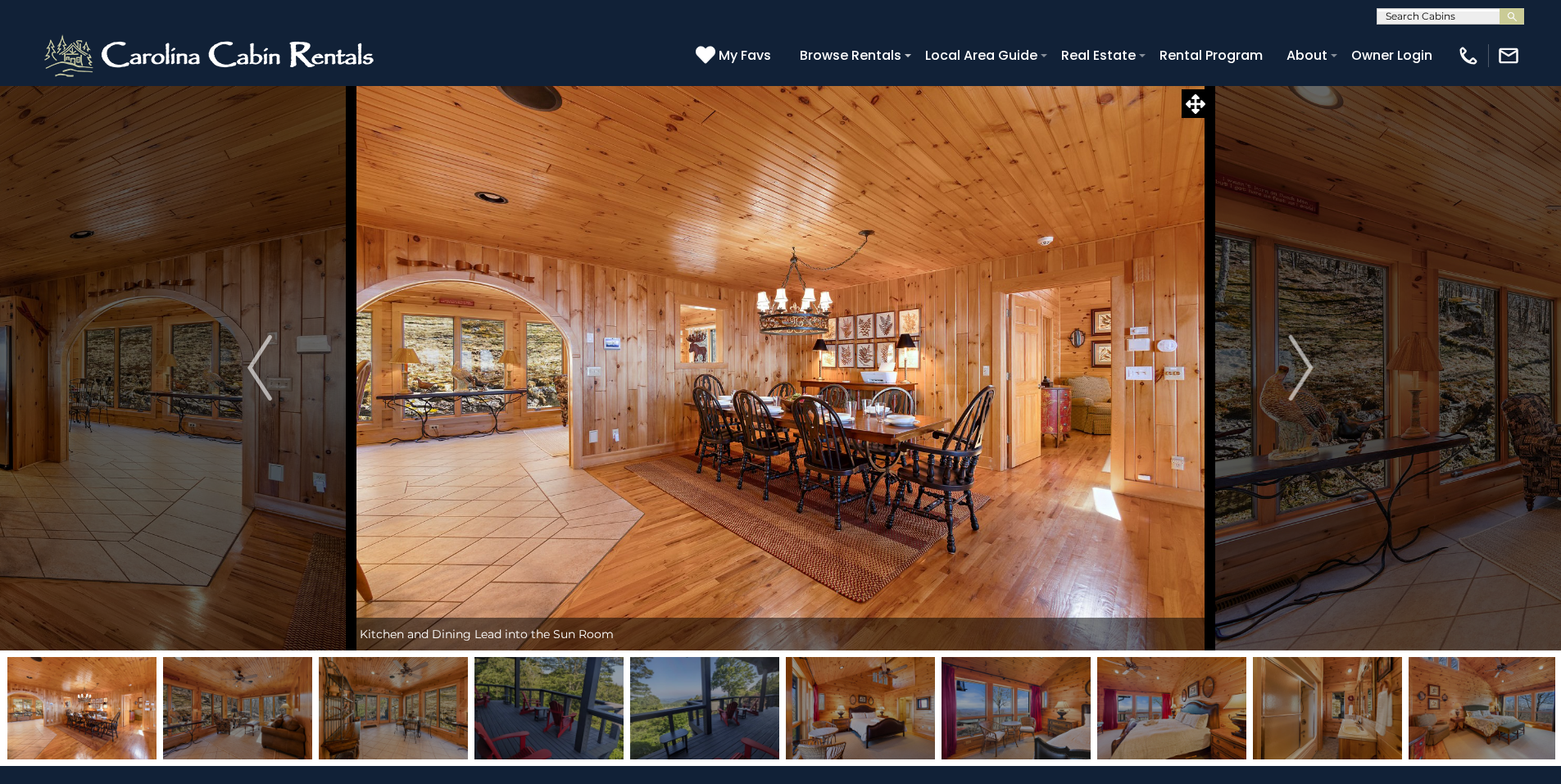
click at [806, 674] on img at bounding box center [860, 708] width 149 height 103
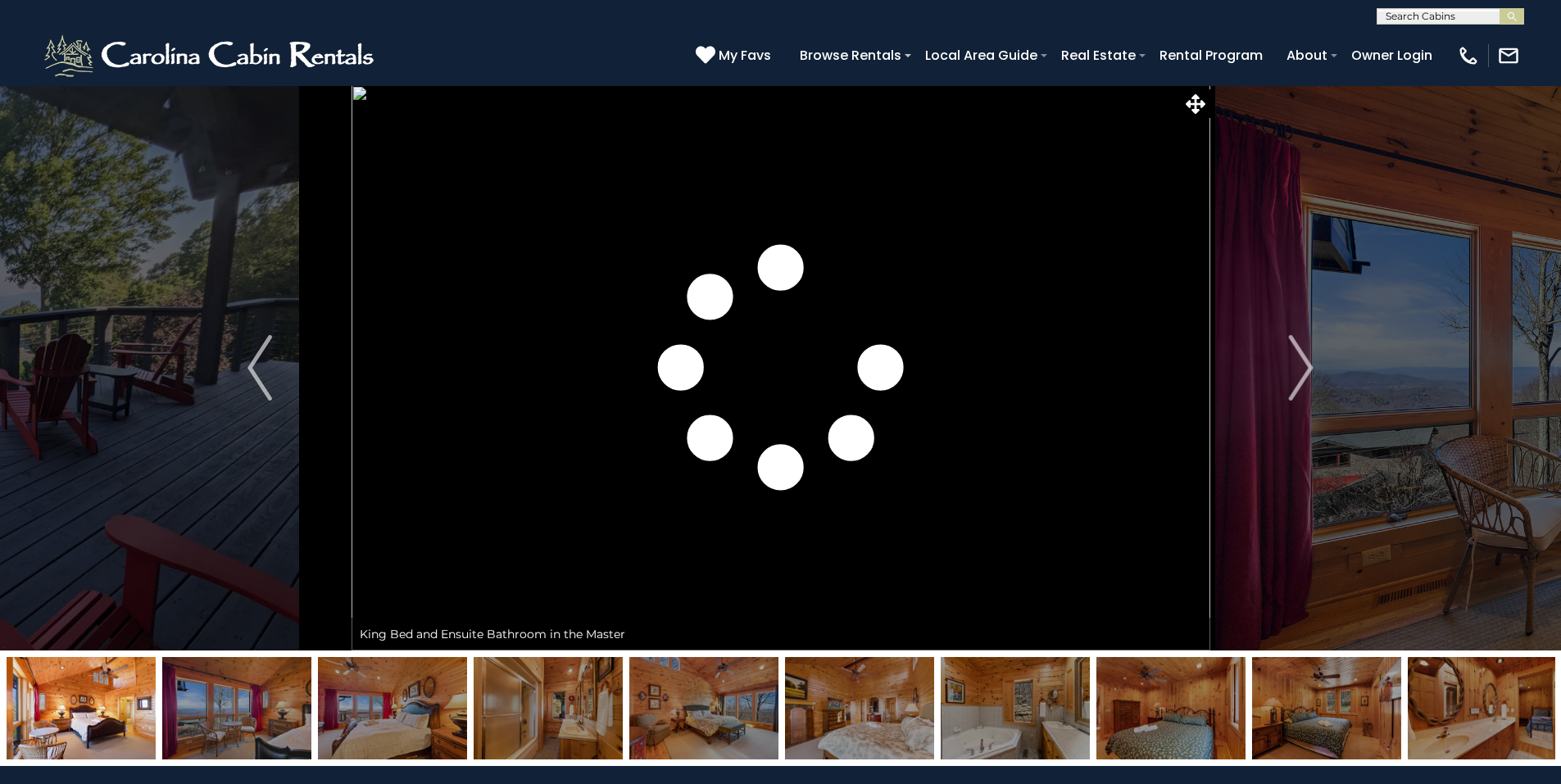
click at [1080, 696] on img at bounding box center [1015, 708] width 149 height 103
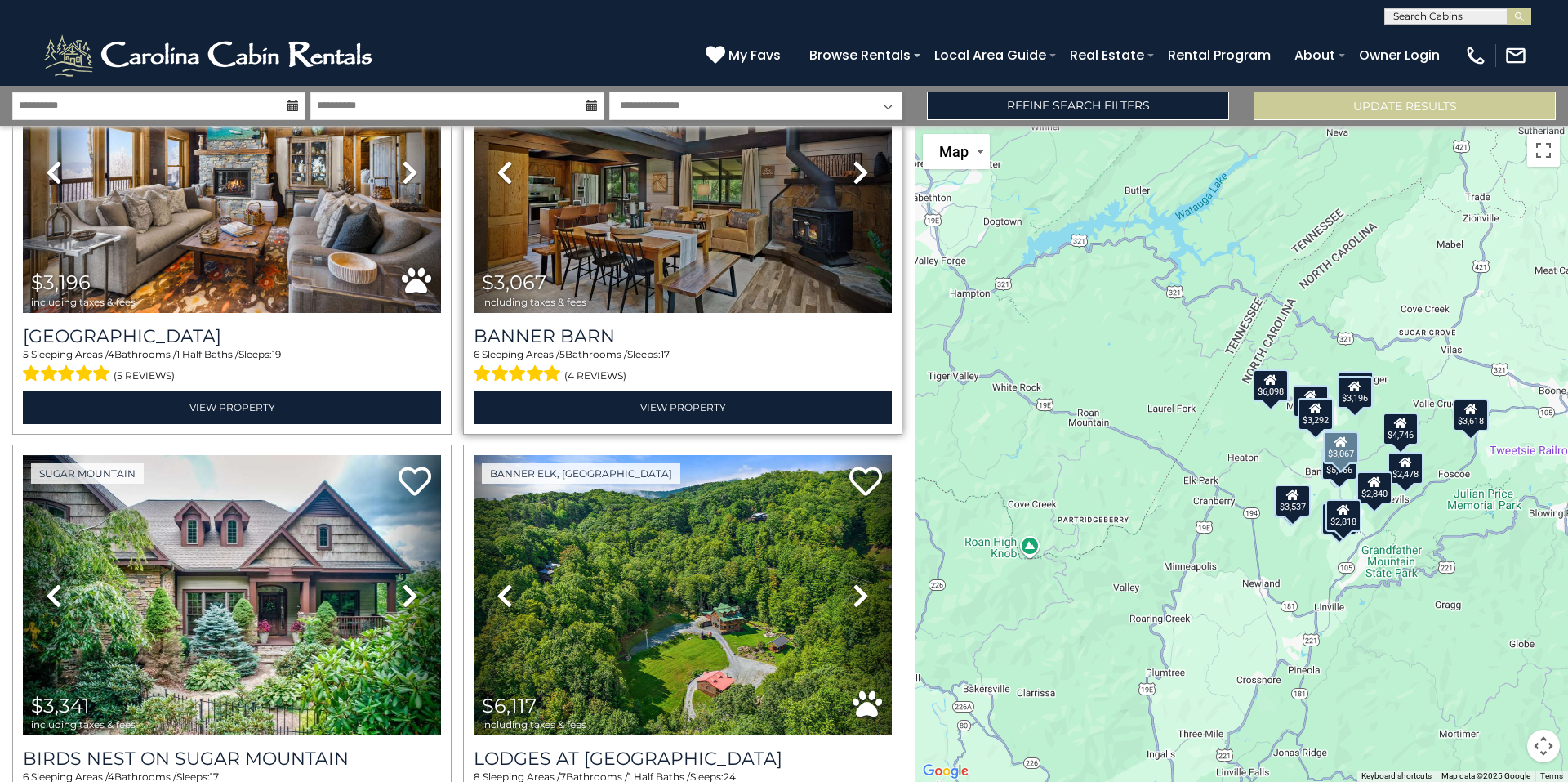
scroll to position [2815, 0]
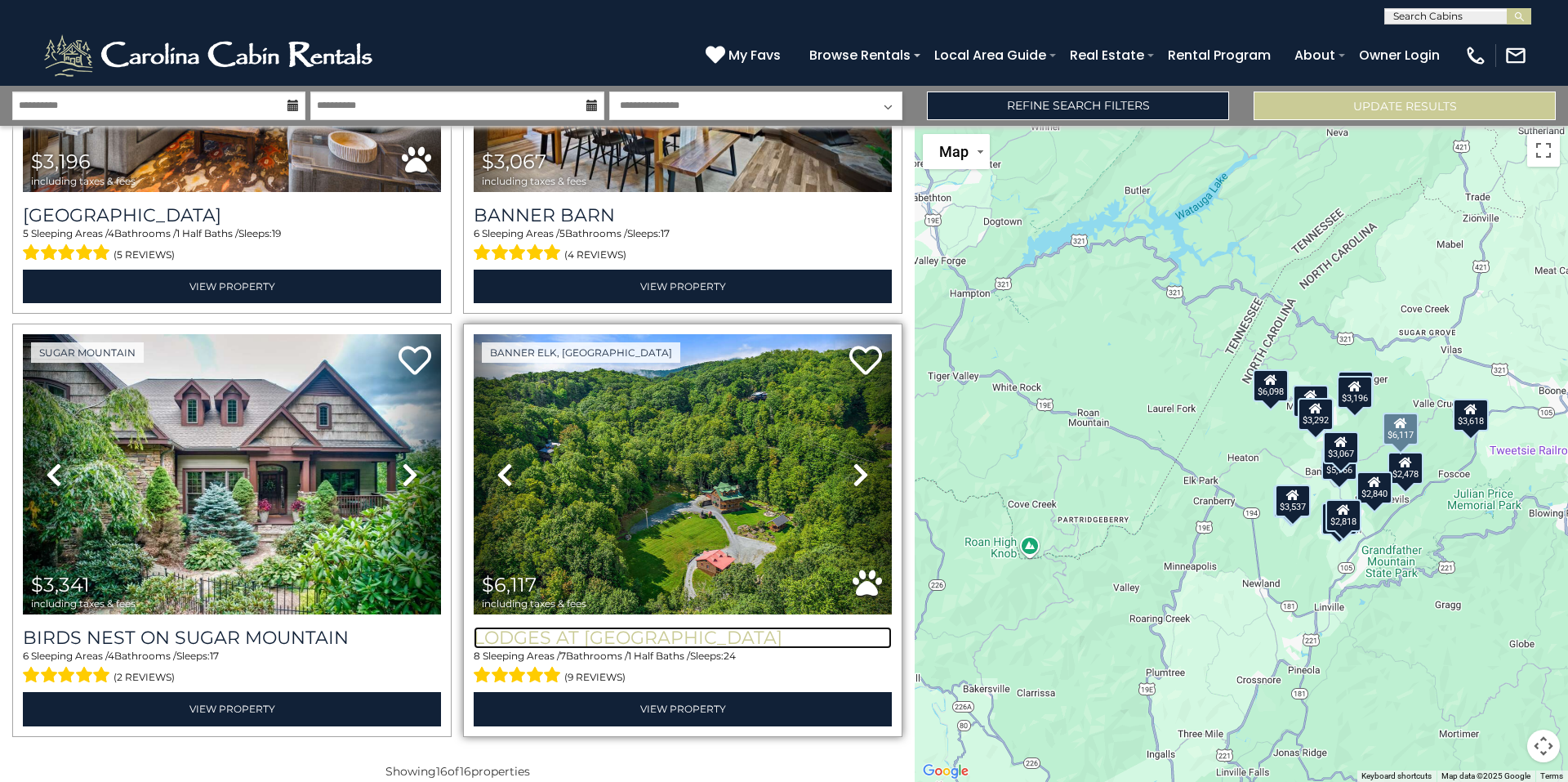
click at [657, 627] on h3 "Lodges at Eagle Ridge" at bounding box center [682, 638] width 418 height 22
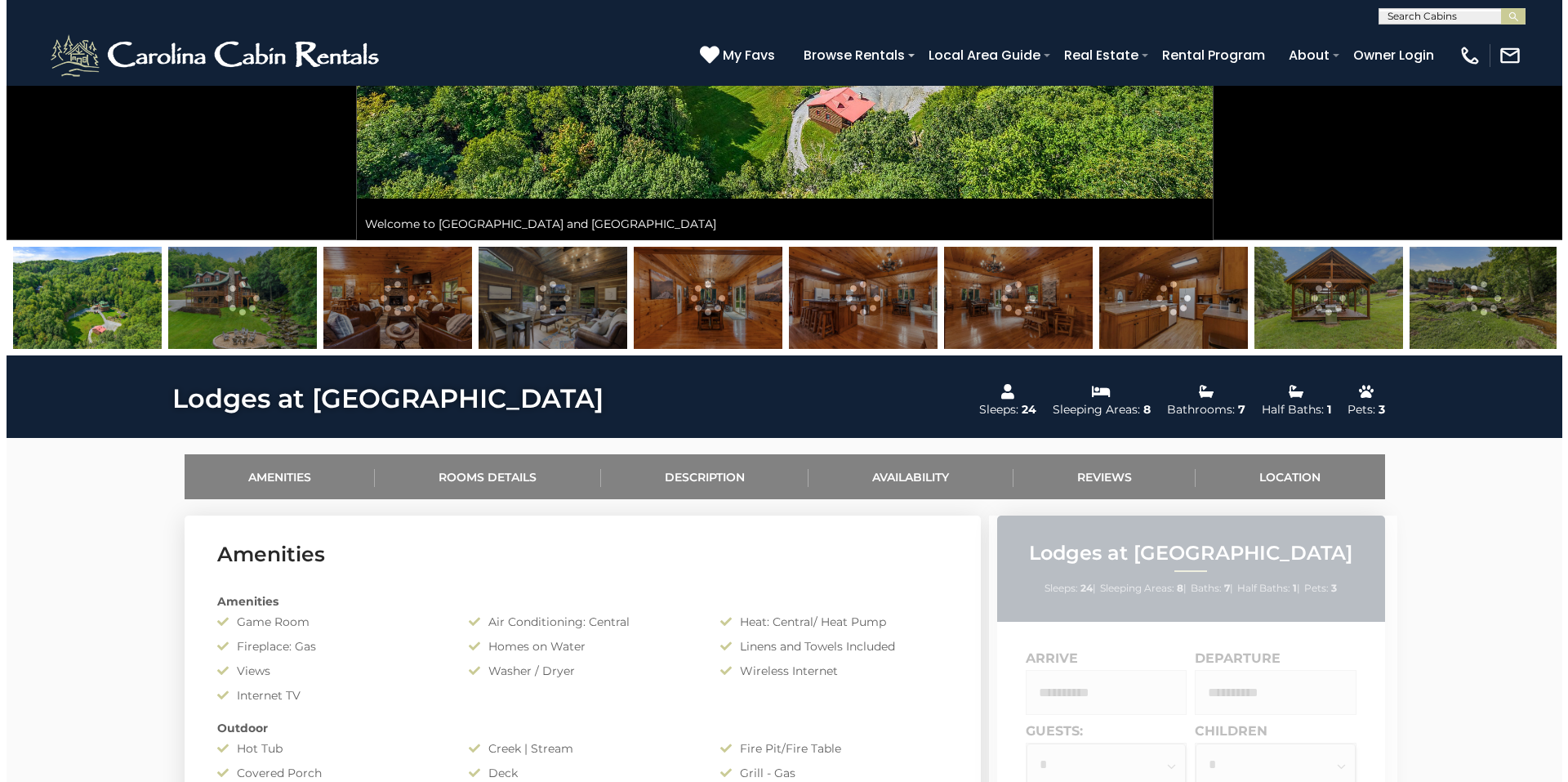
scroll to position [817, 0]
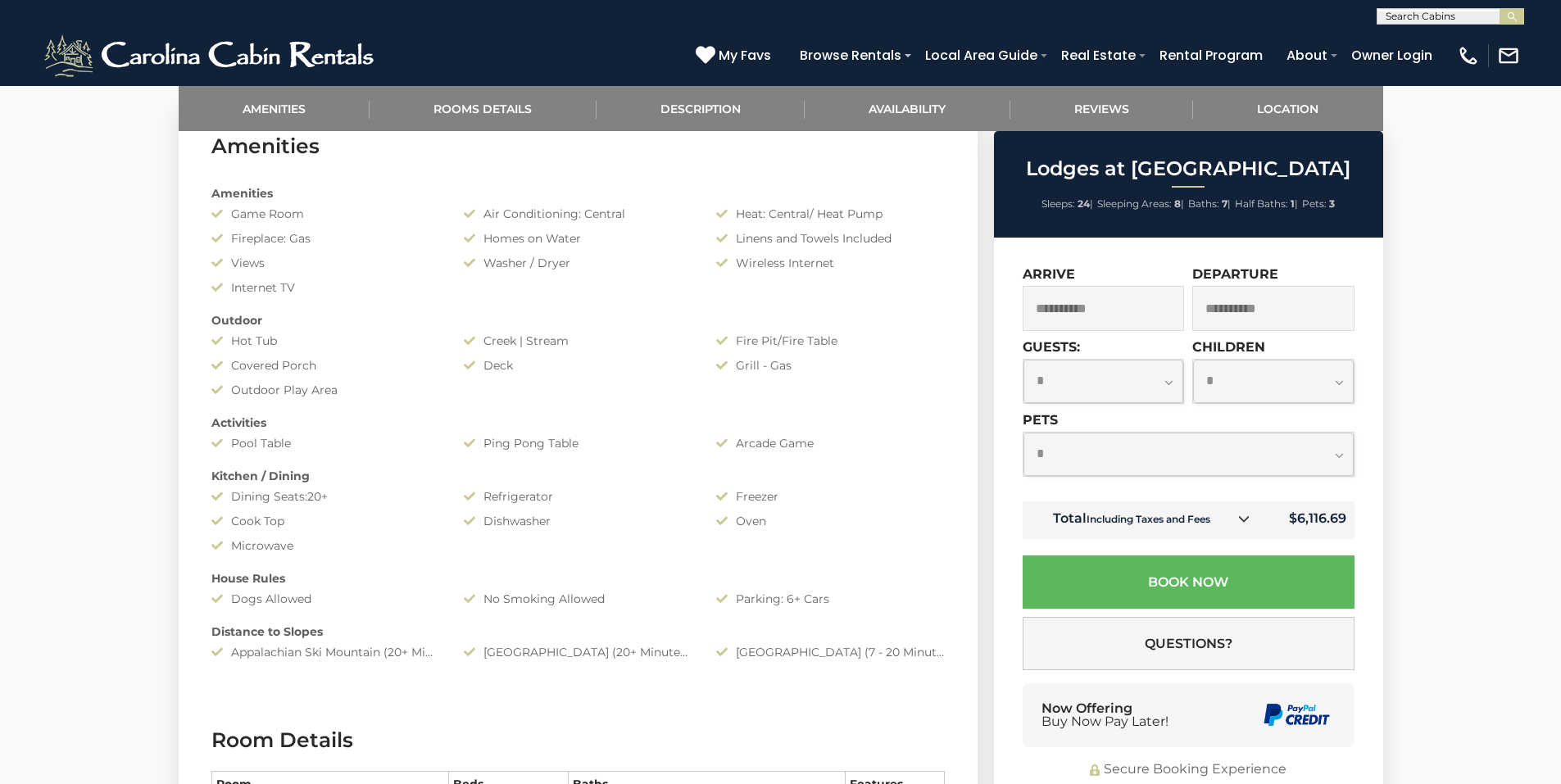
click at [1235, 522] on link at bounding box center [1243, 519] width 21 height 21
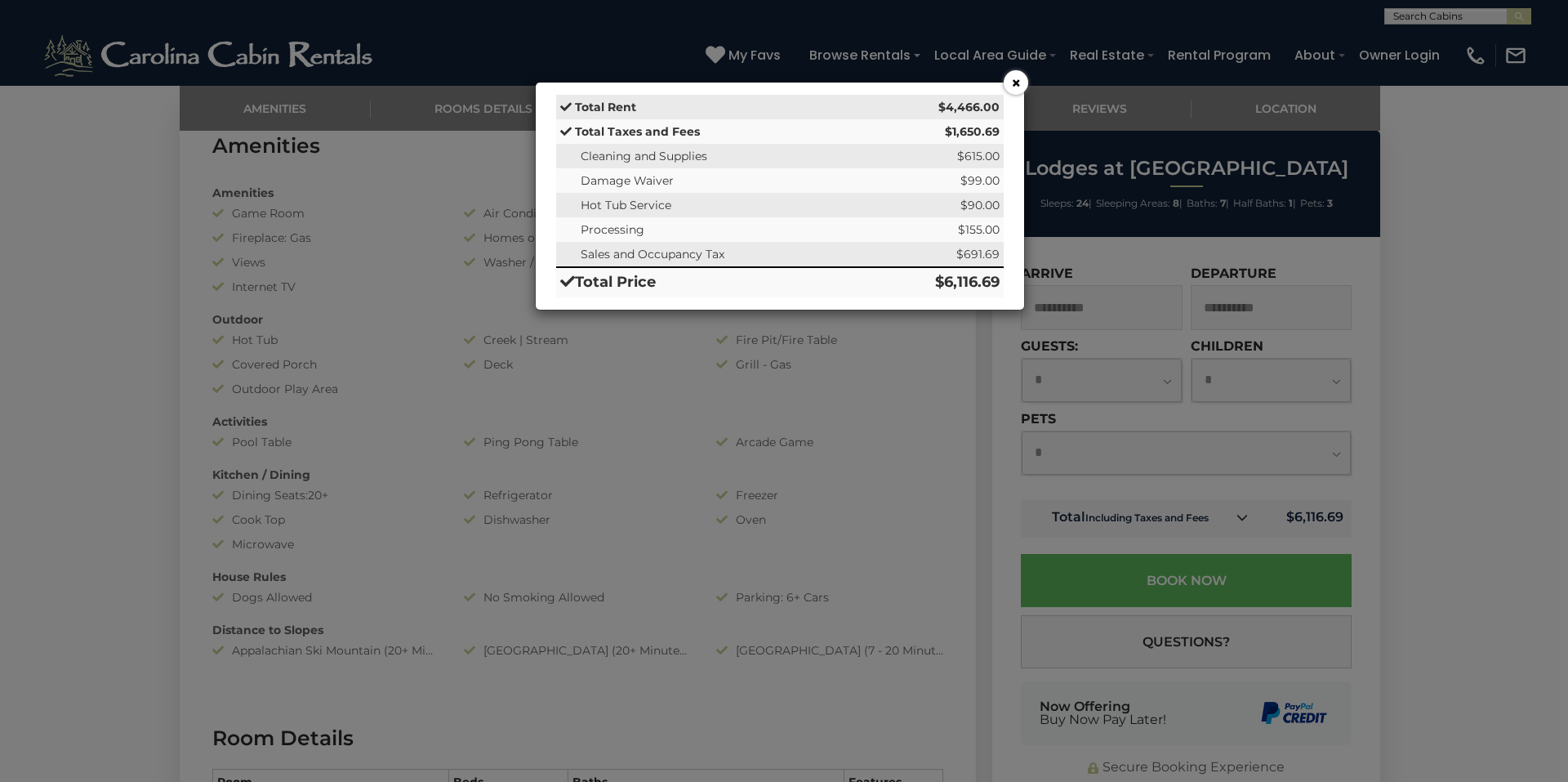
click at [1018, 83] on button "×" at bounding box center [1016, 82] width 25 height 25
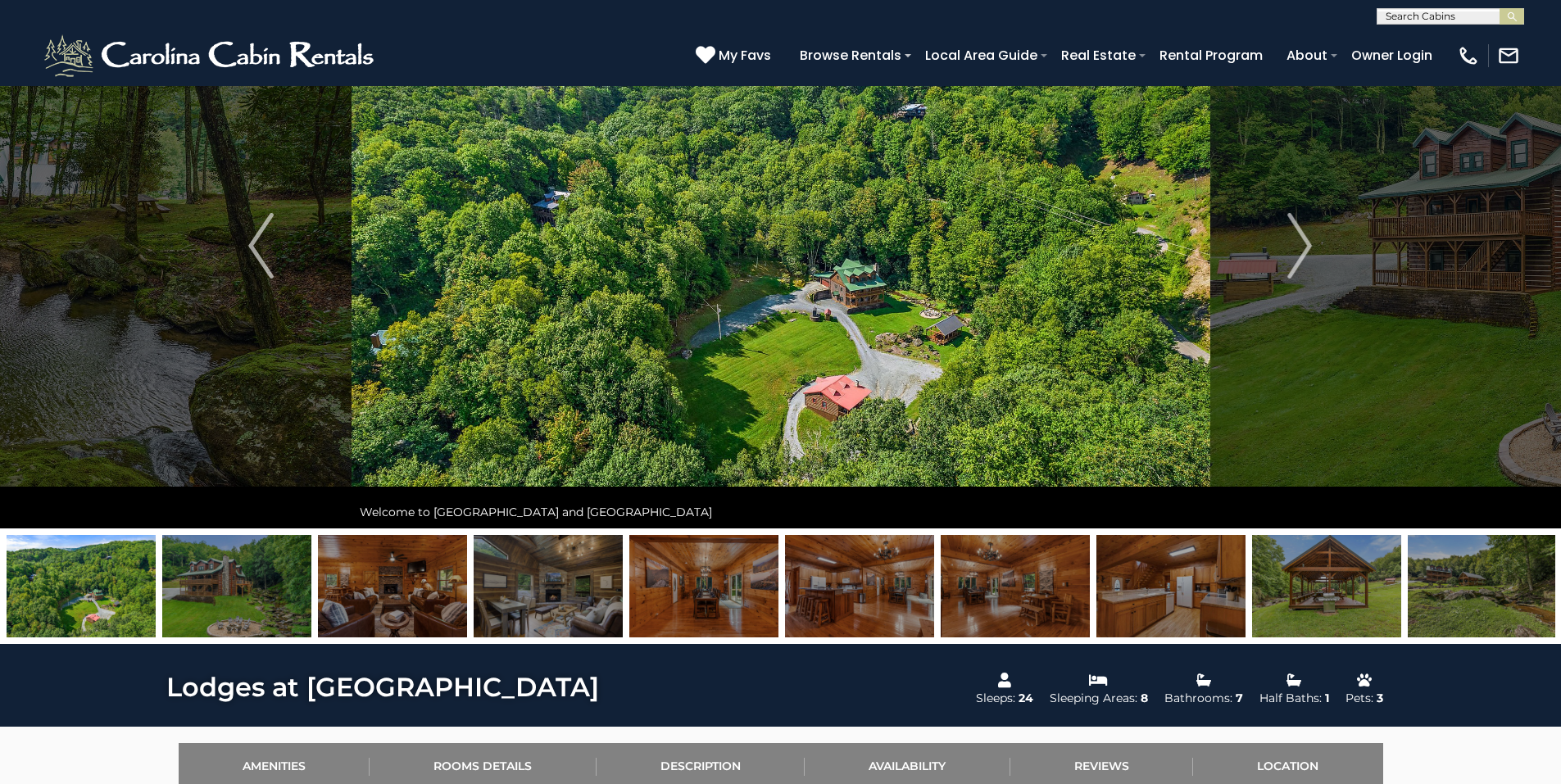
scroll to position [245, 0]
